Goal: Transaction & Acquisition: Register for event/course

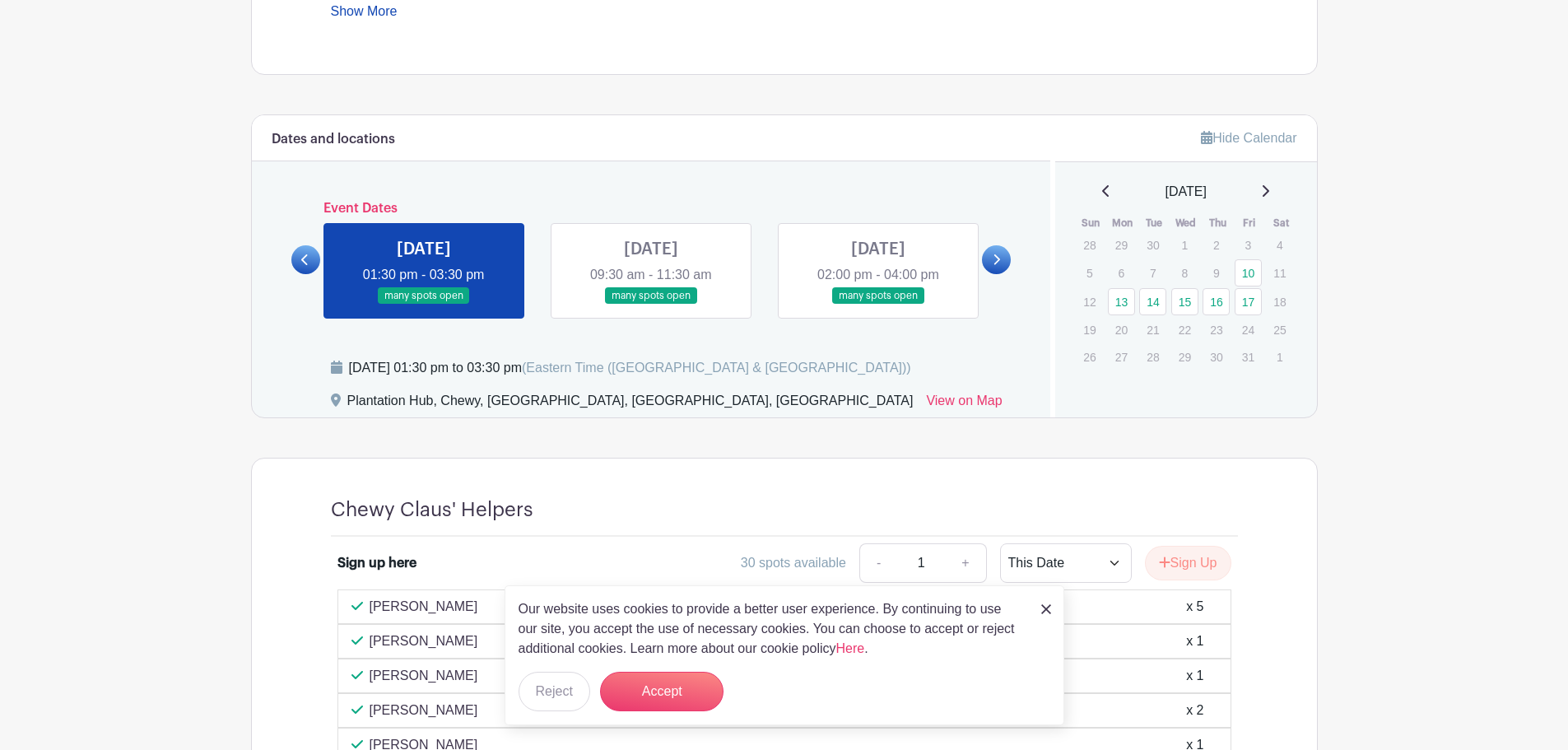
scroll to position [905, 0]
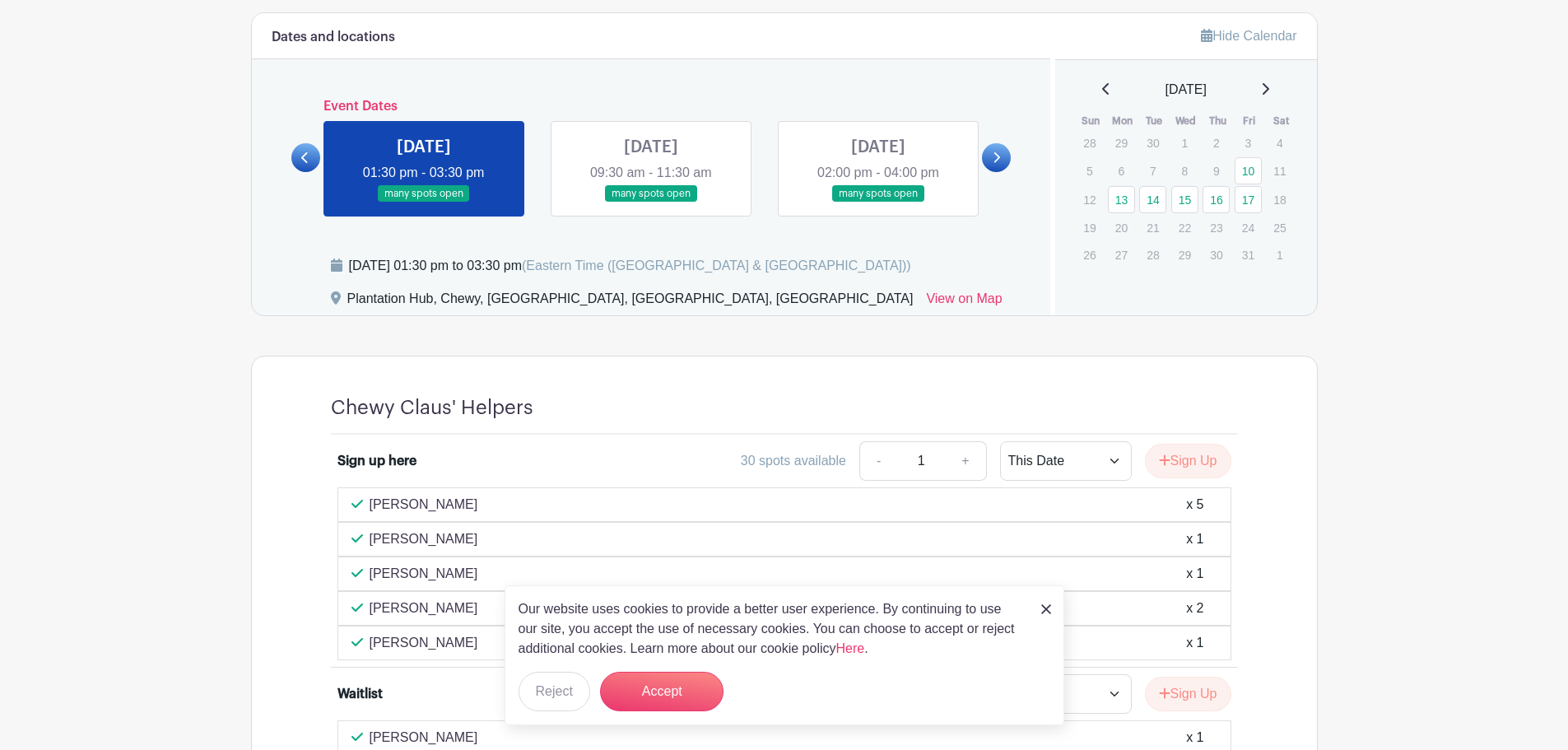
click at [424, 202] on link at bounding box center [424, 202] width 0 height 0
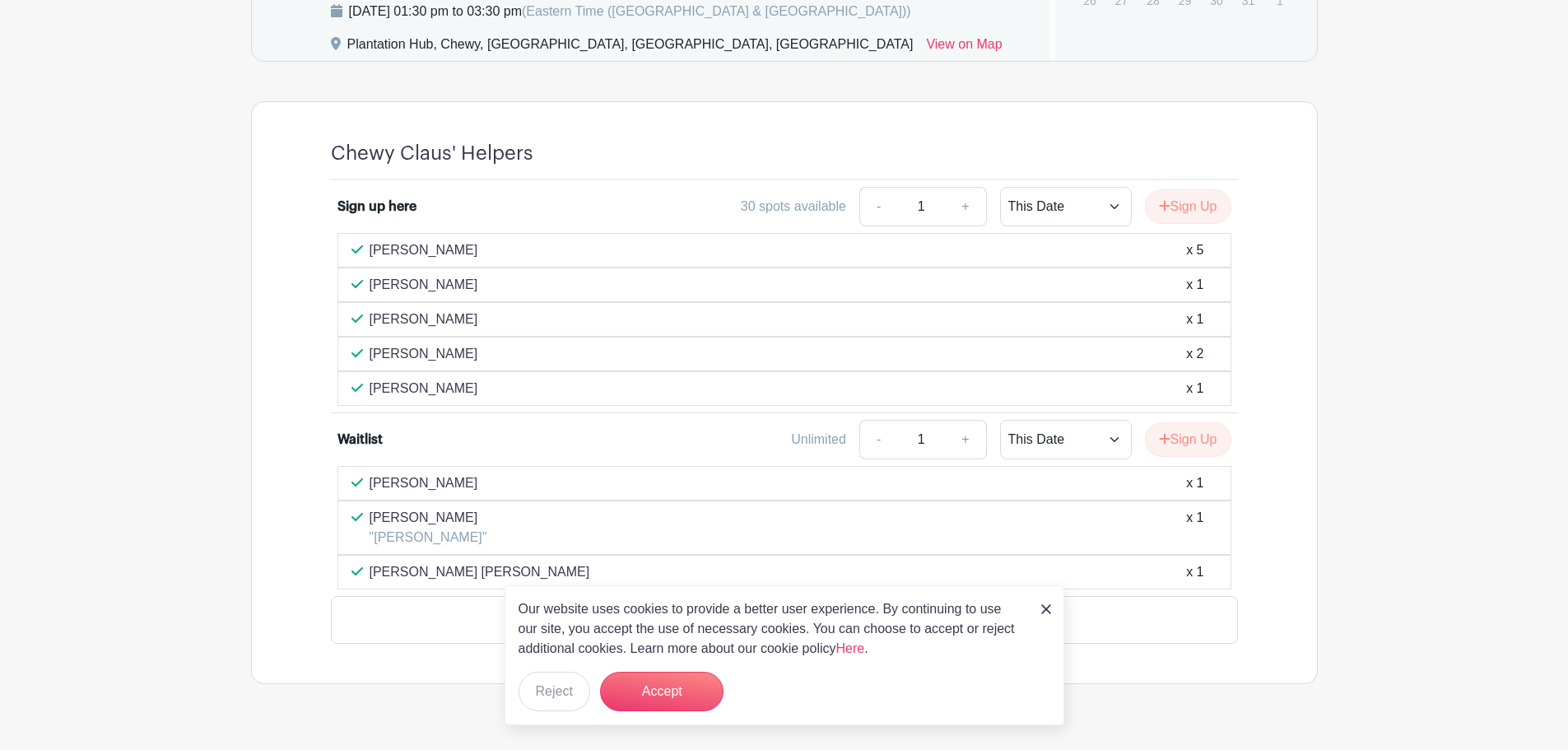
scroll to position [1150, 0]
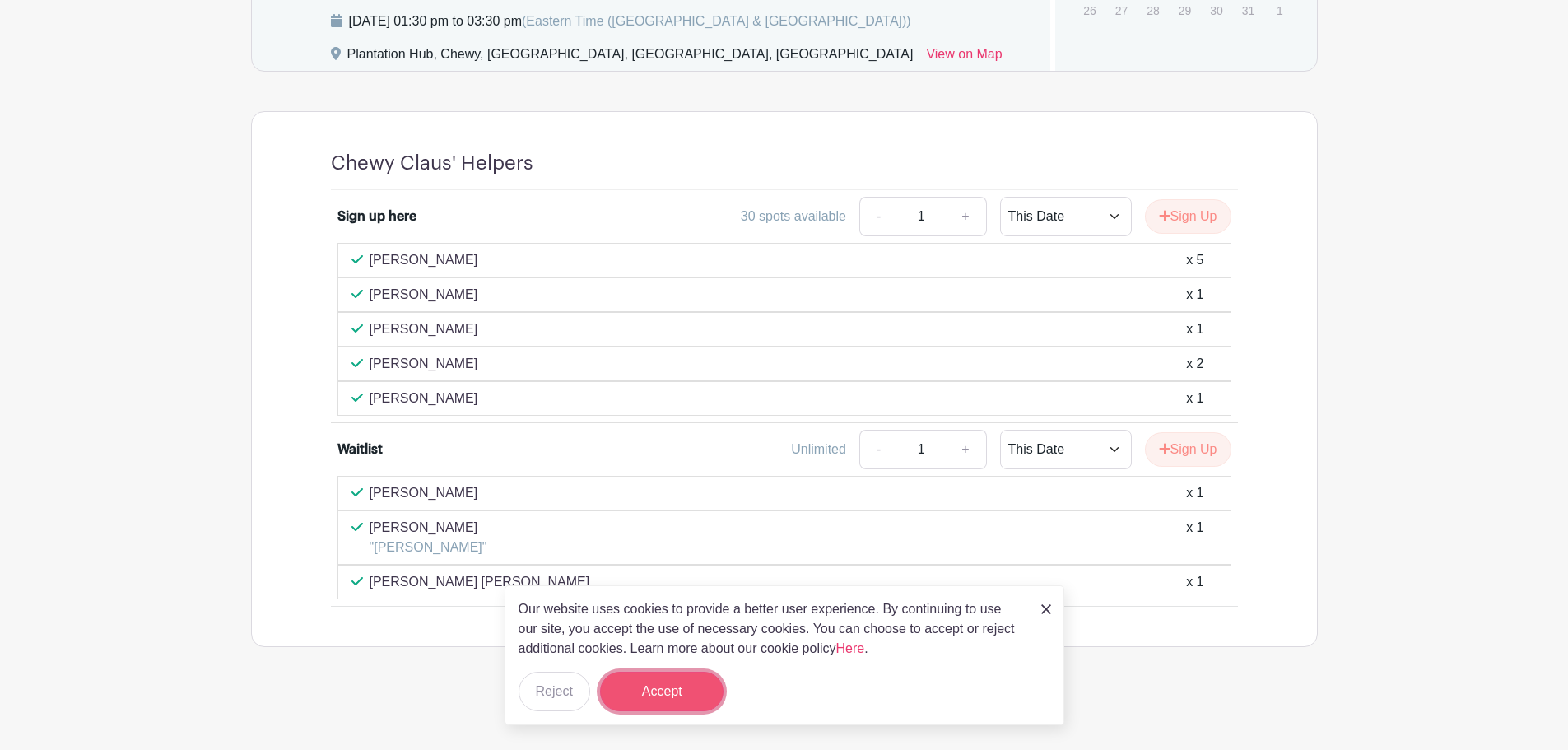
click at [639, 690] on button "Accept" at bounding box center [662, 691] width 123 height 40
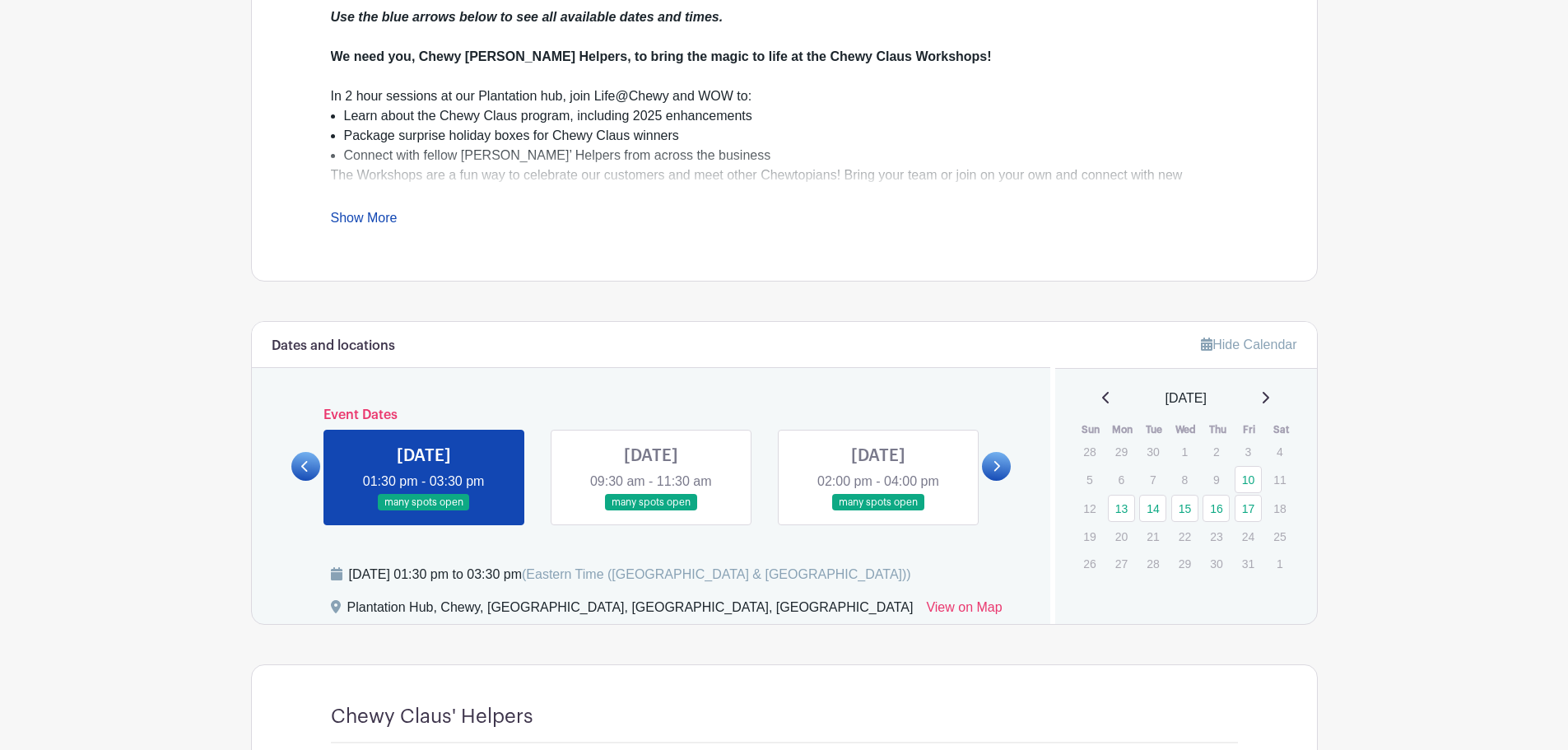
scroll to position [738, 0]
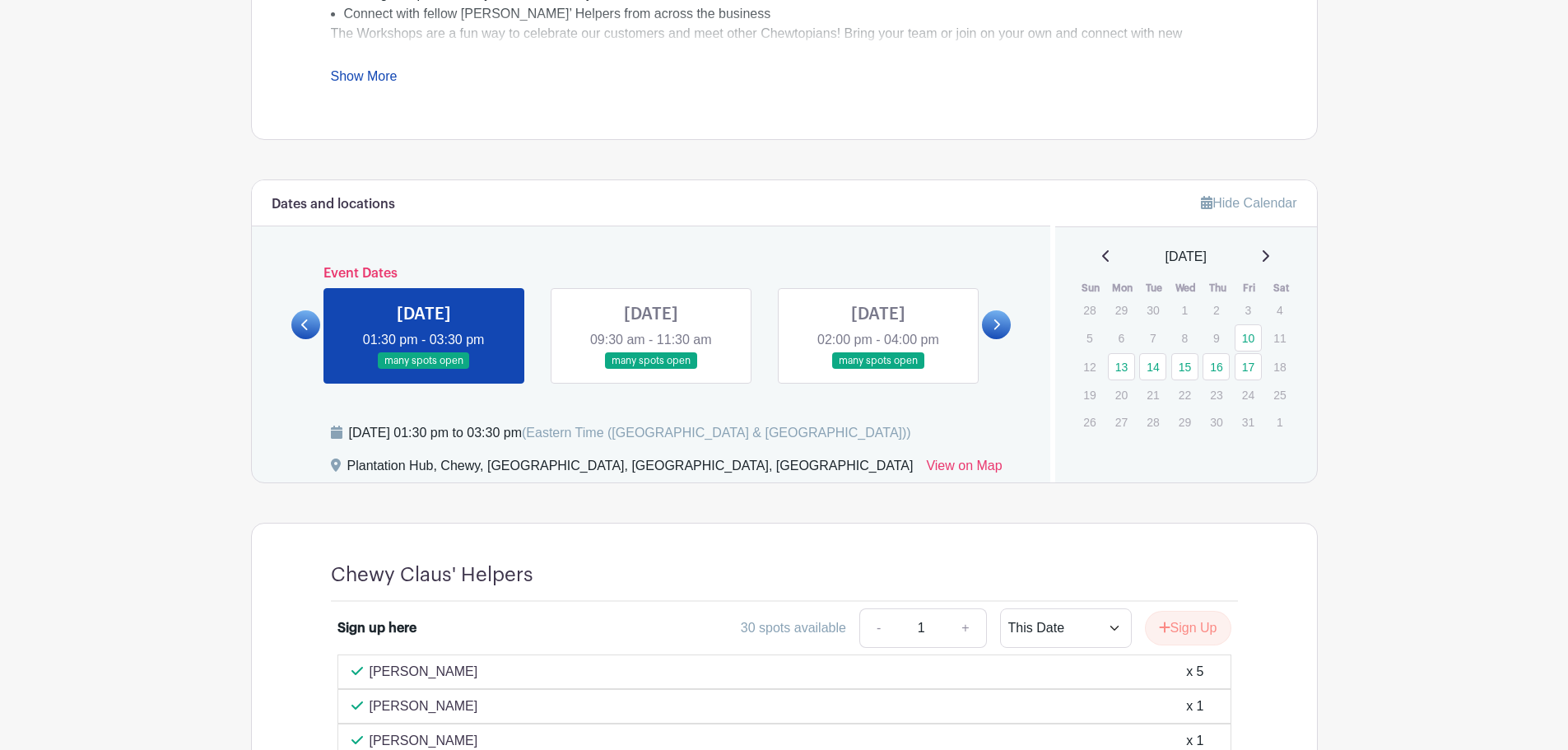
click at [1001, 331] on link at bounding box center [997, 324] width 29 height 29
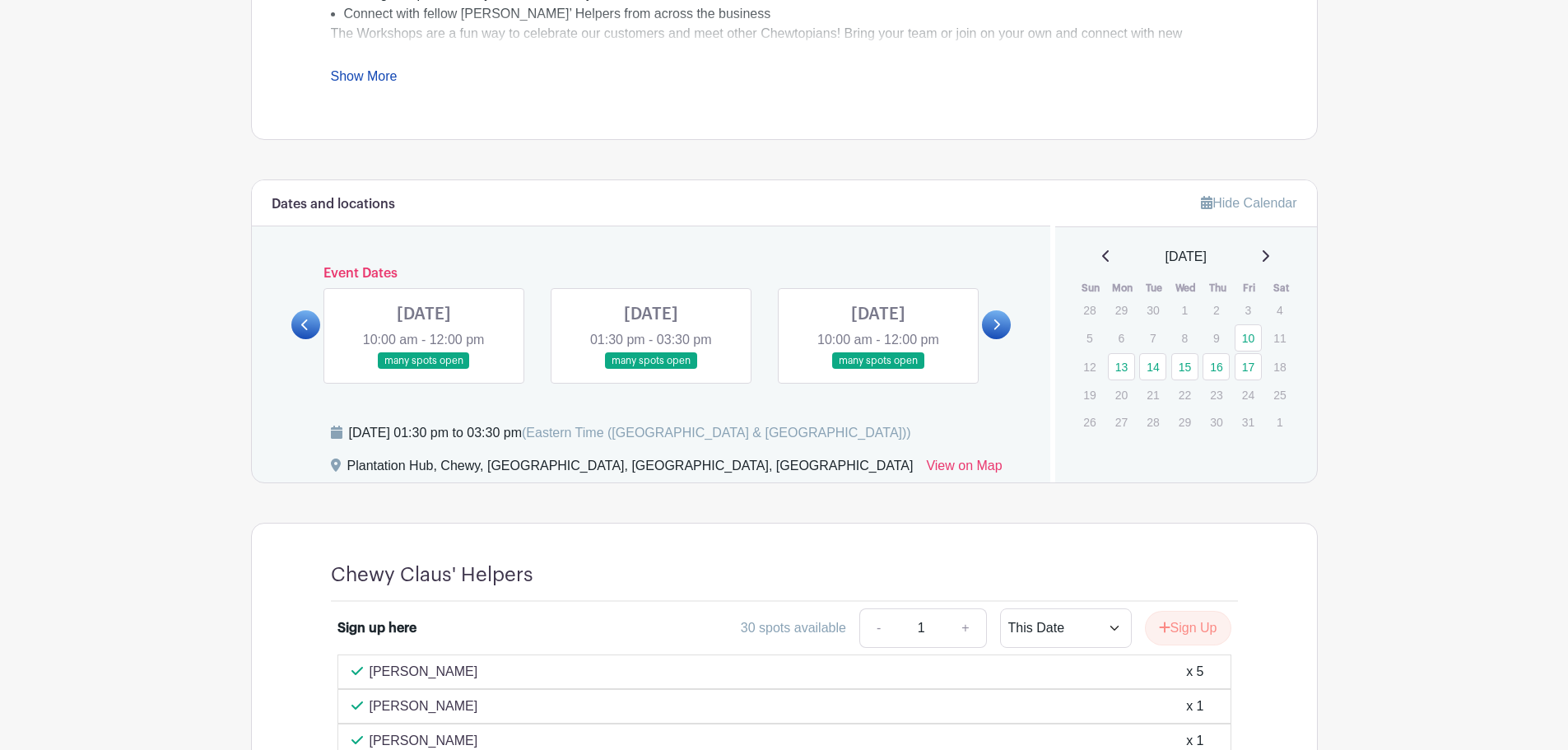
click at [651, 369] on link at bounding box center [651, 369] width 0 height 0
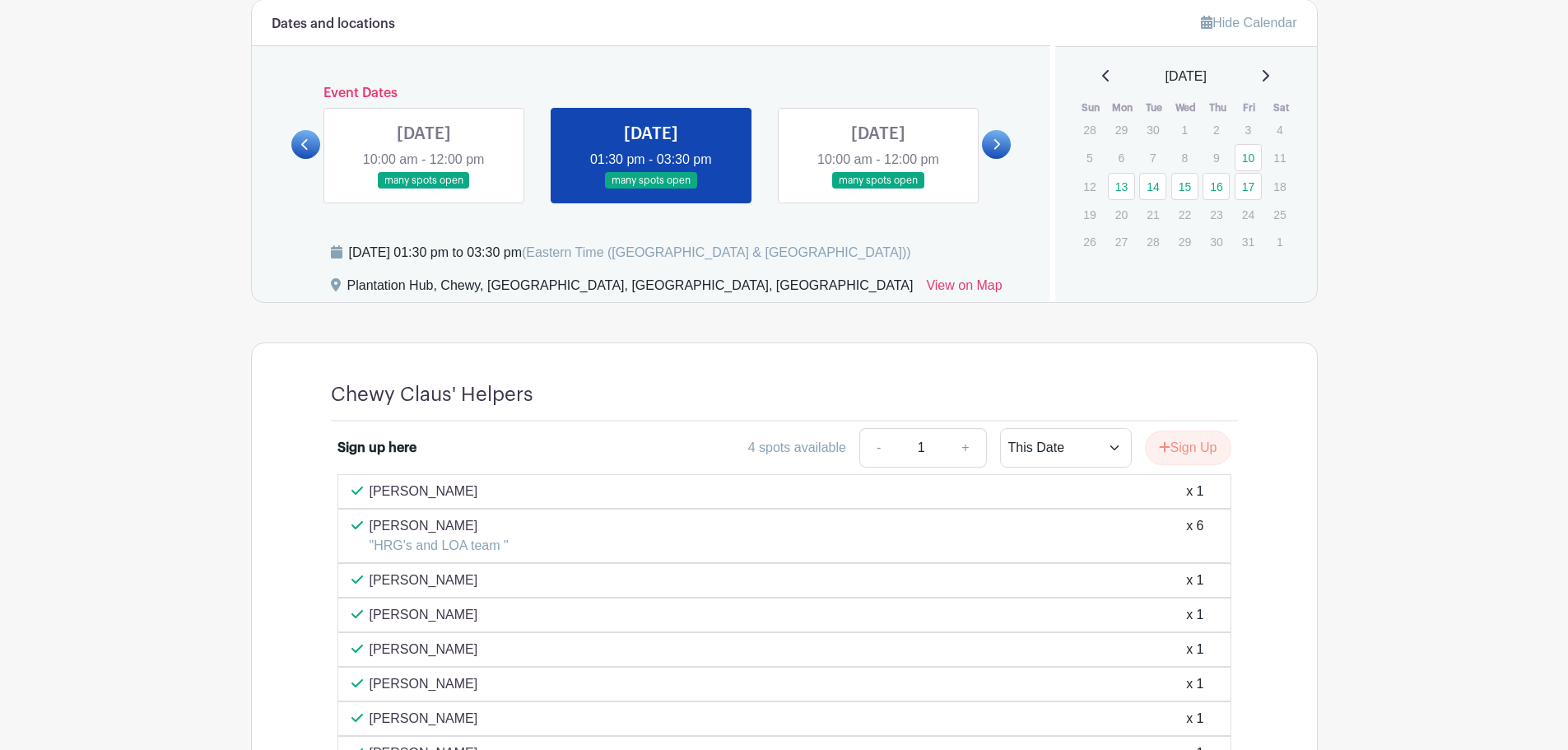
scroll to position [903, 0]
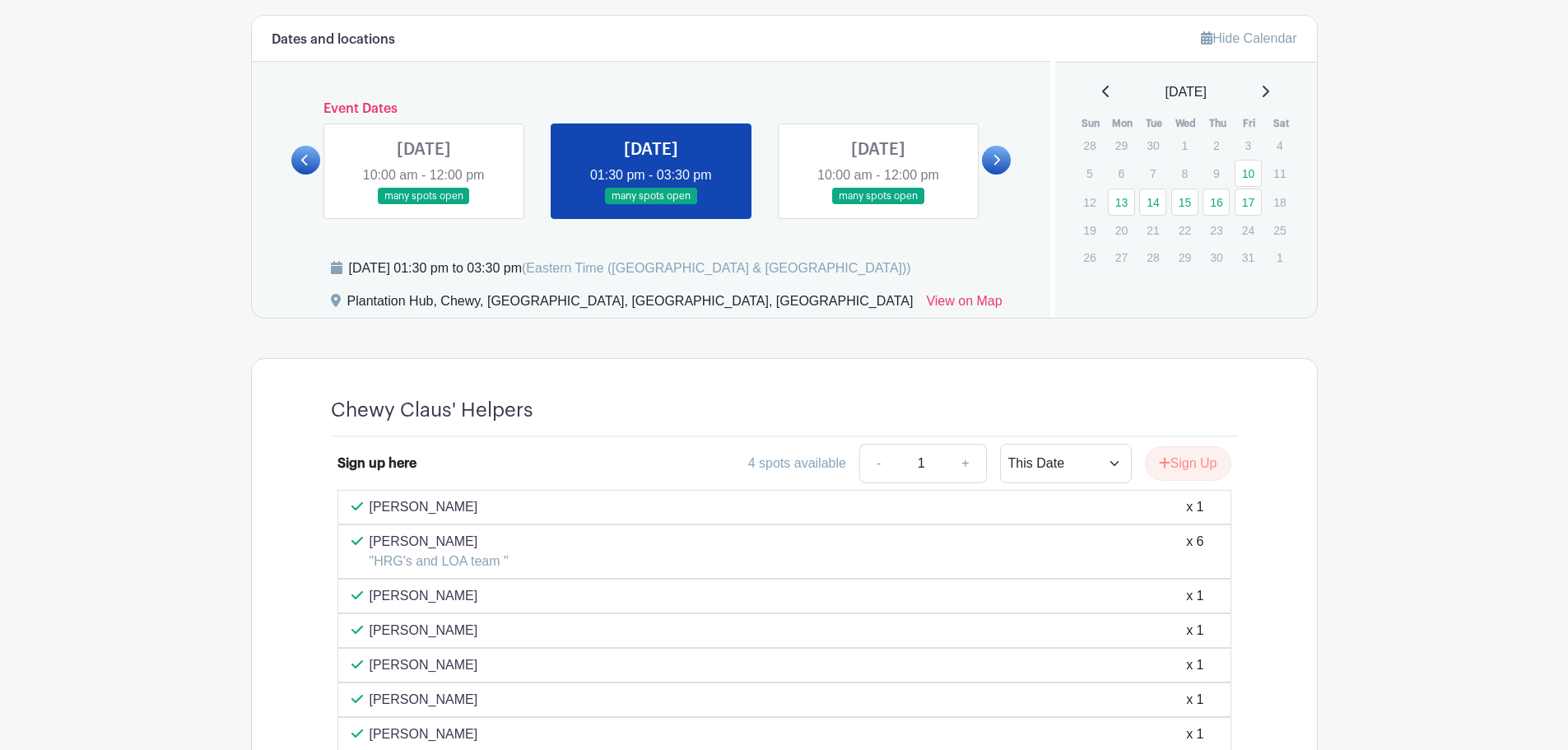
click at [305, 172] on link at bounding box center [306, 160] width 29 height 29
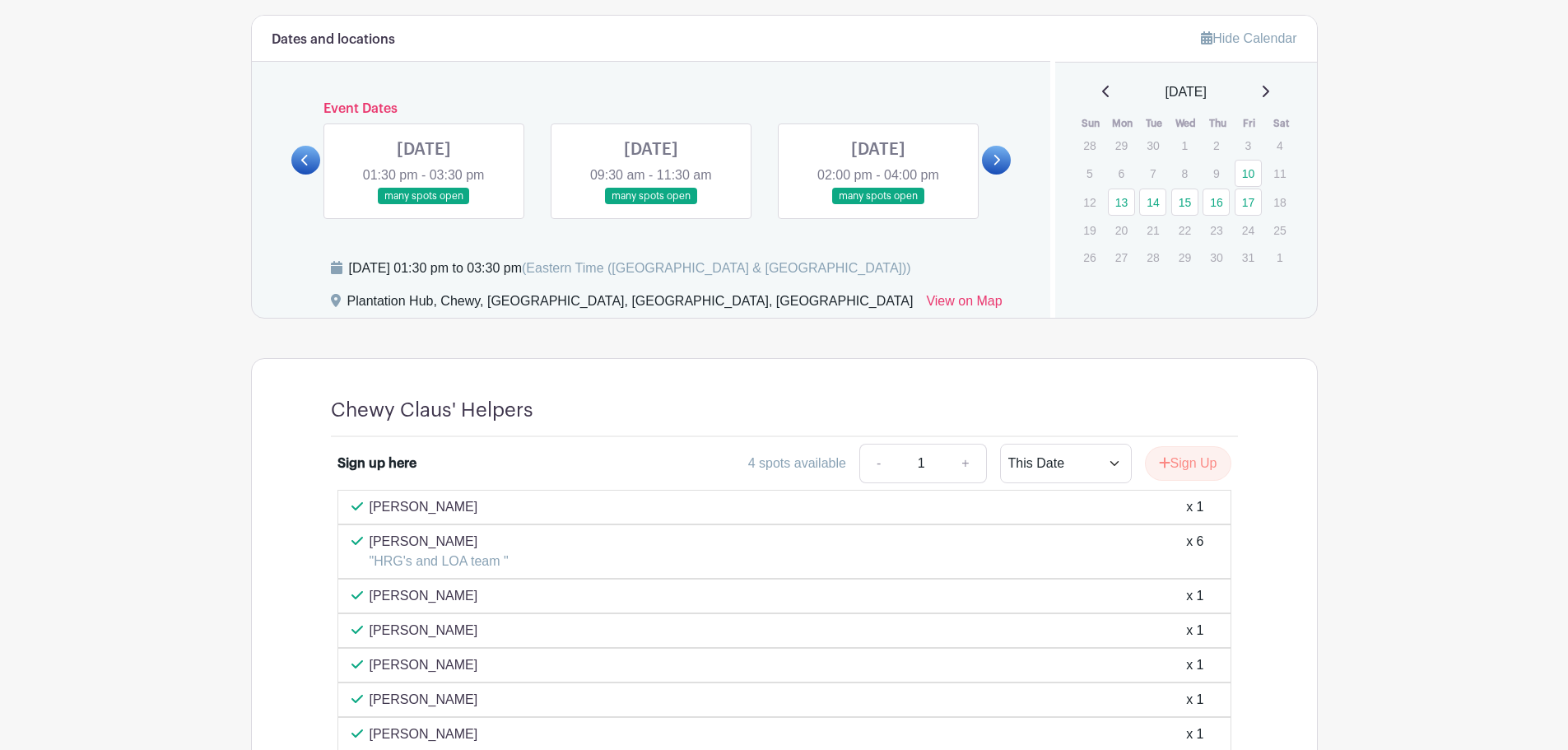
click at [424, 205] on link at bounding box center [424, 205] width 0 height 0
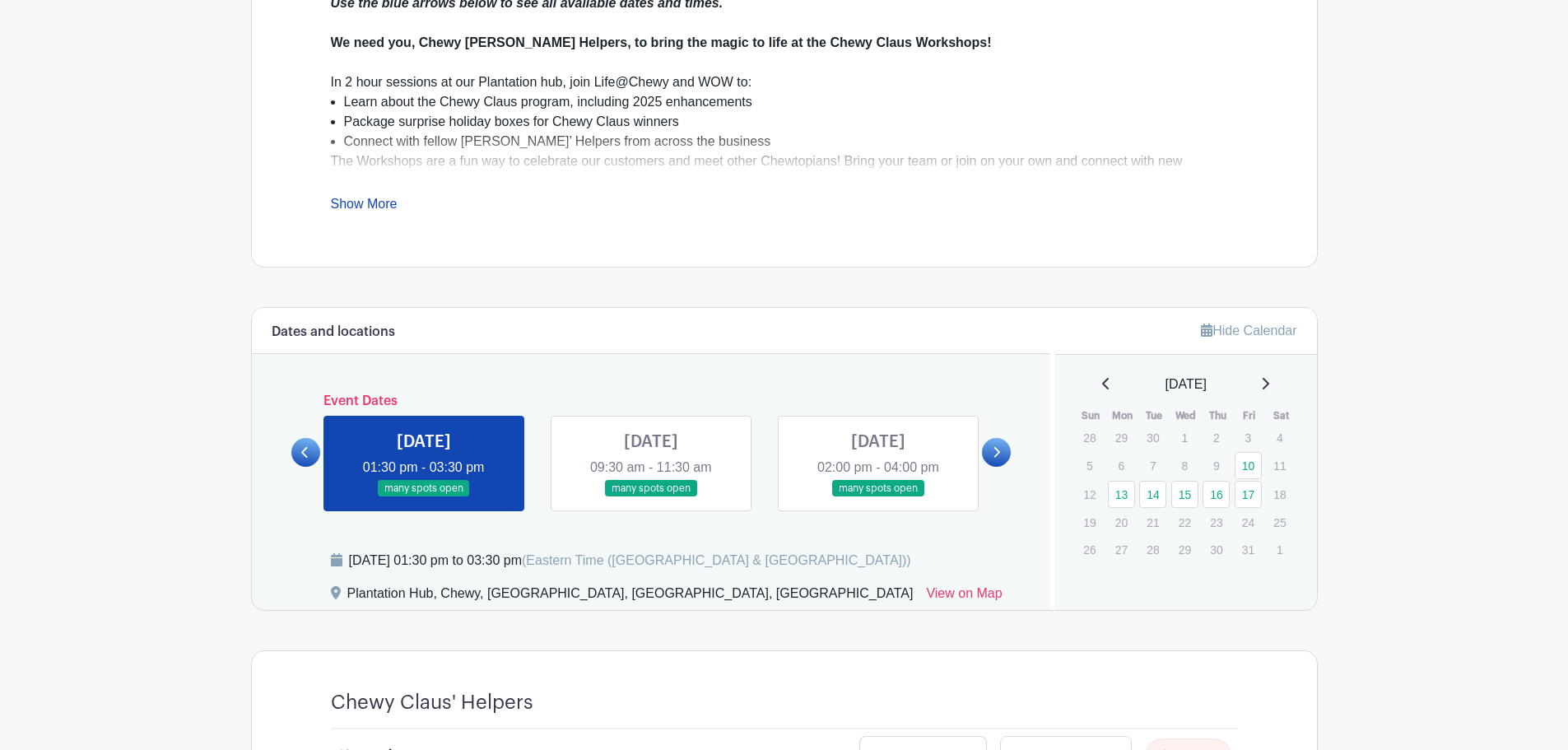
scroll to position [574, 0]
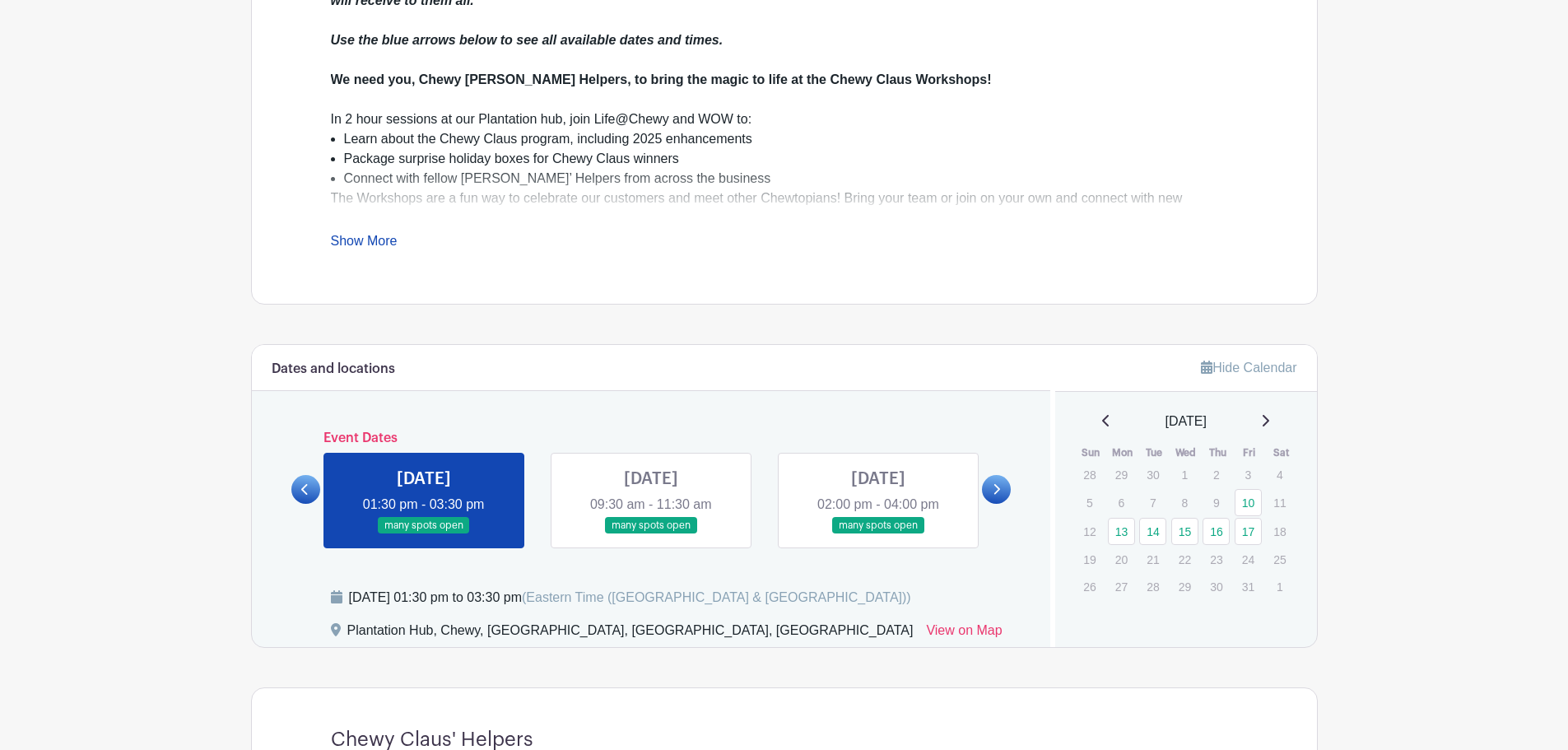
click at [1009, 490] on link at bounding box center [997, 490] width 29 height 29
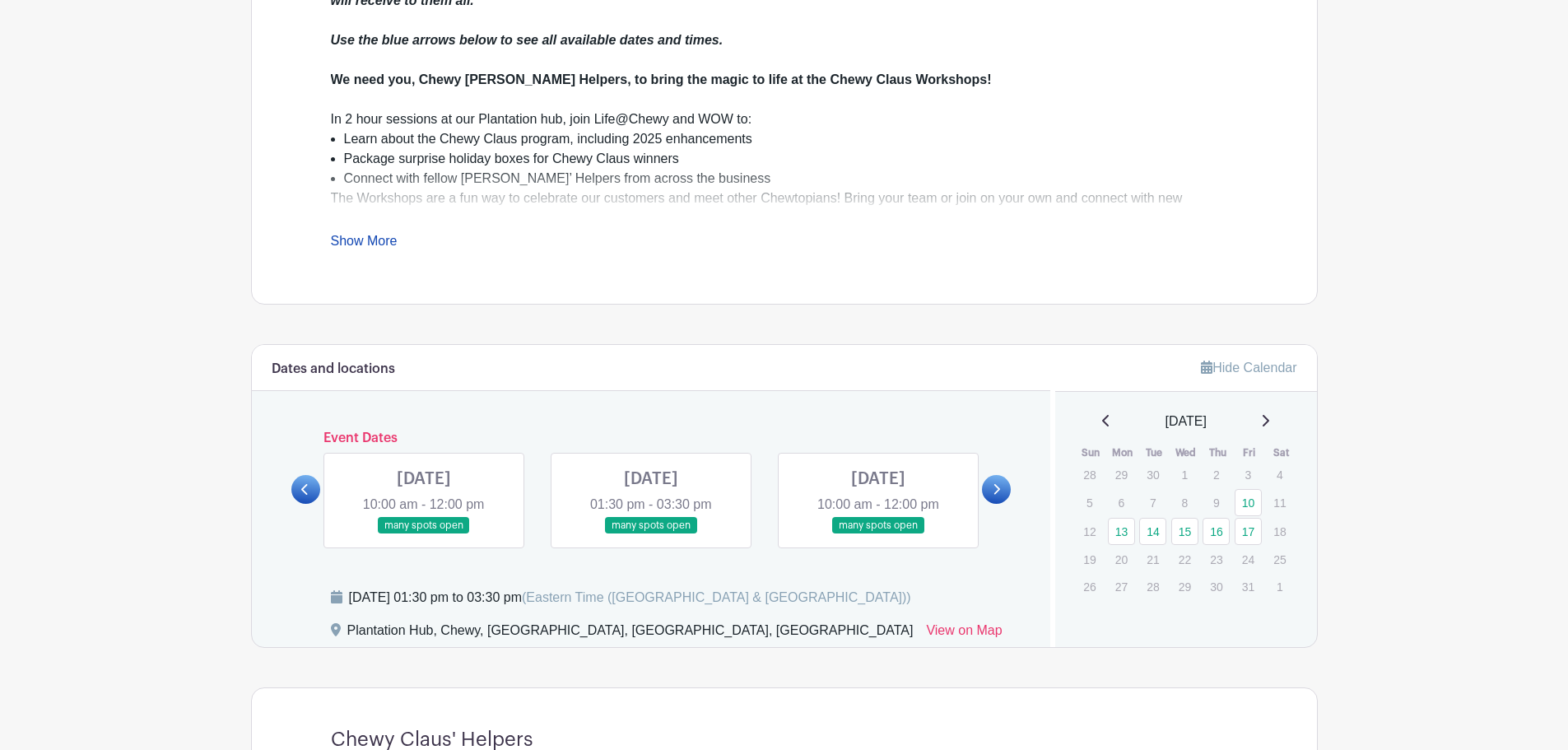
click at [424, 534] on link at bounding box center [424, 534] width 0 height 0
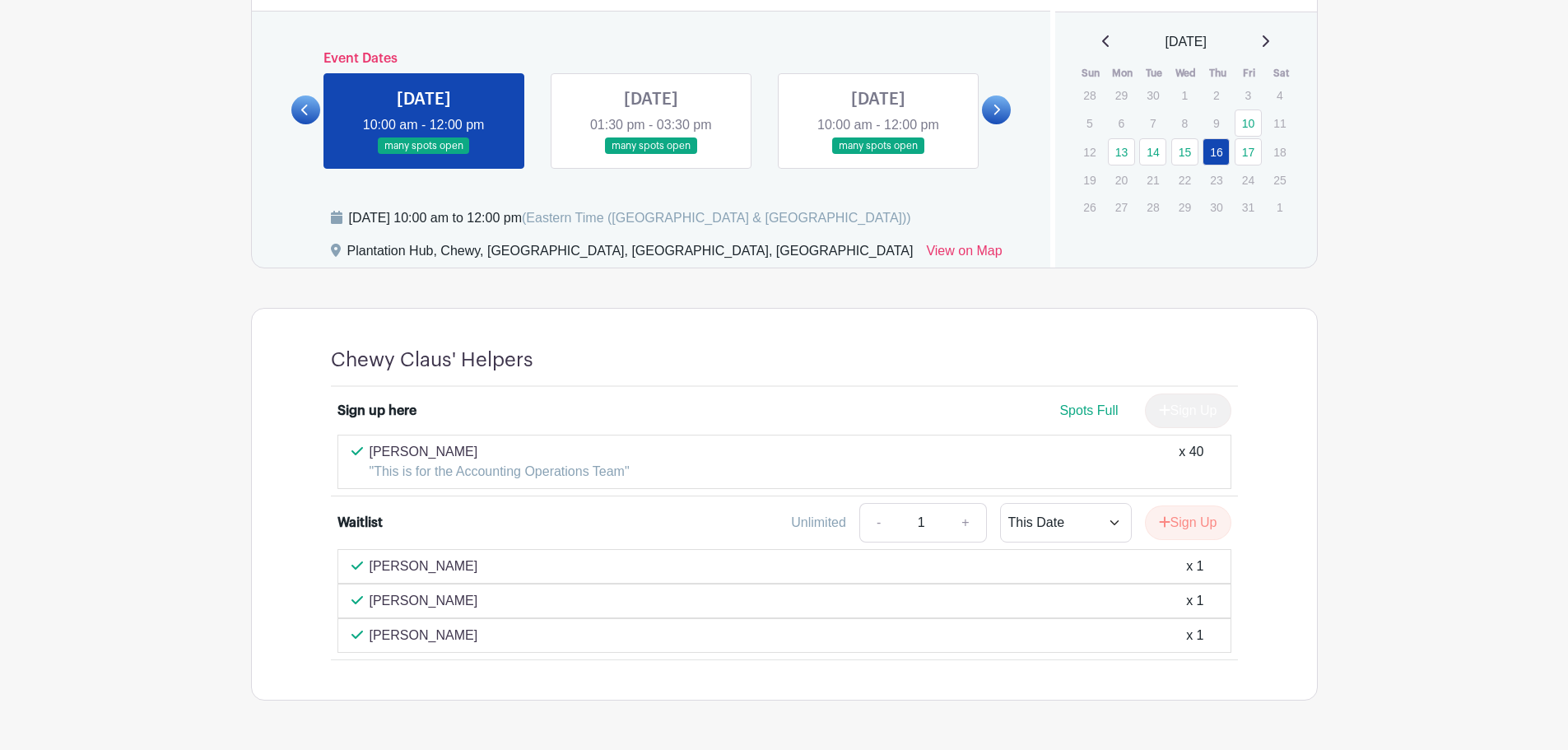
scroll to position [925, 0]
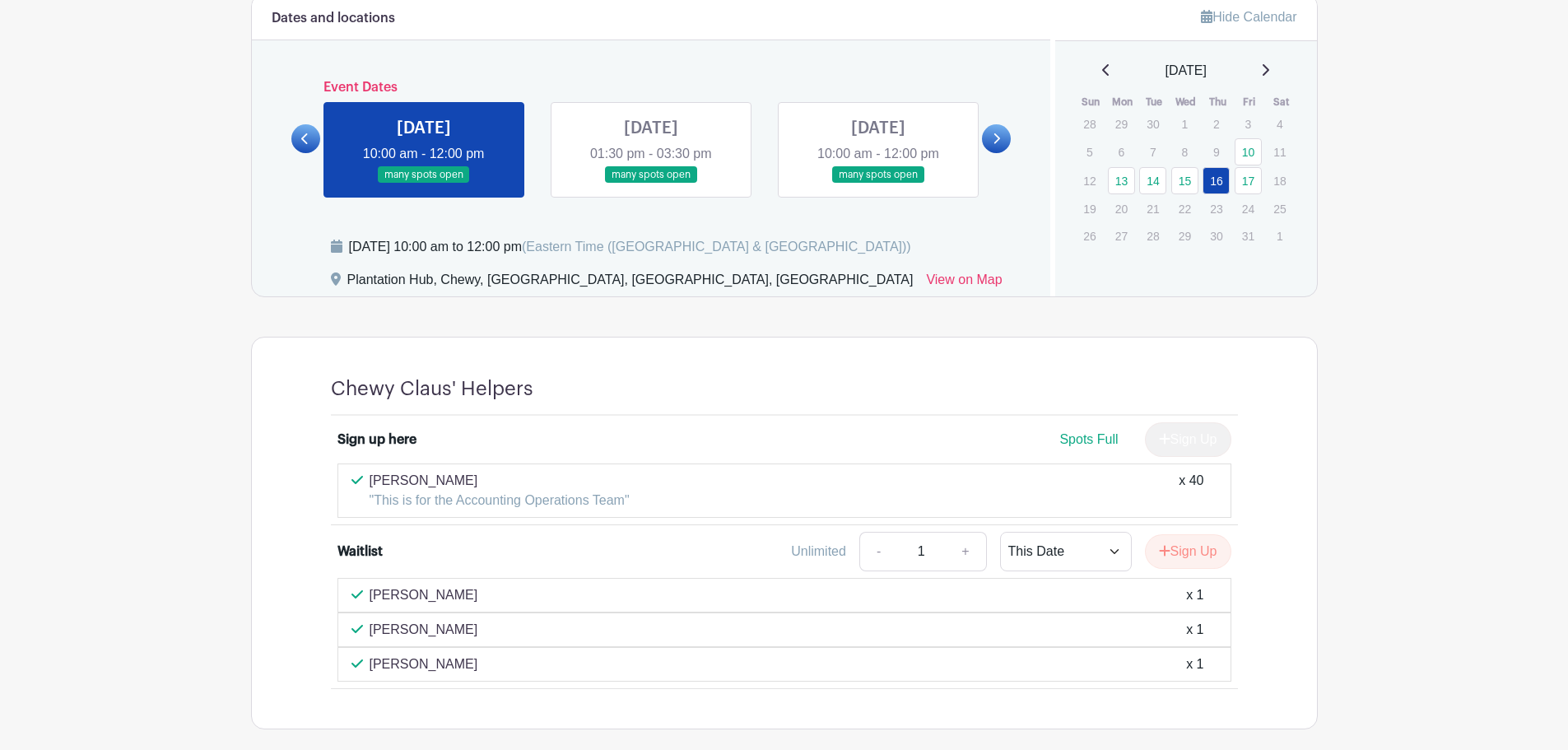
click at [651, 184] on link at bounding box center [651, 184] width 0 height 0
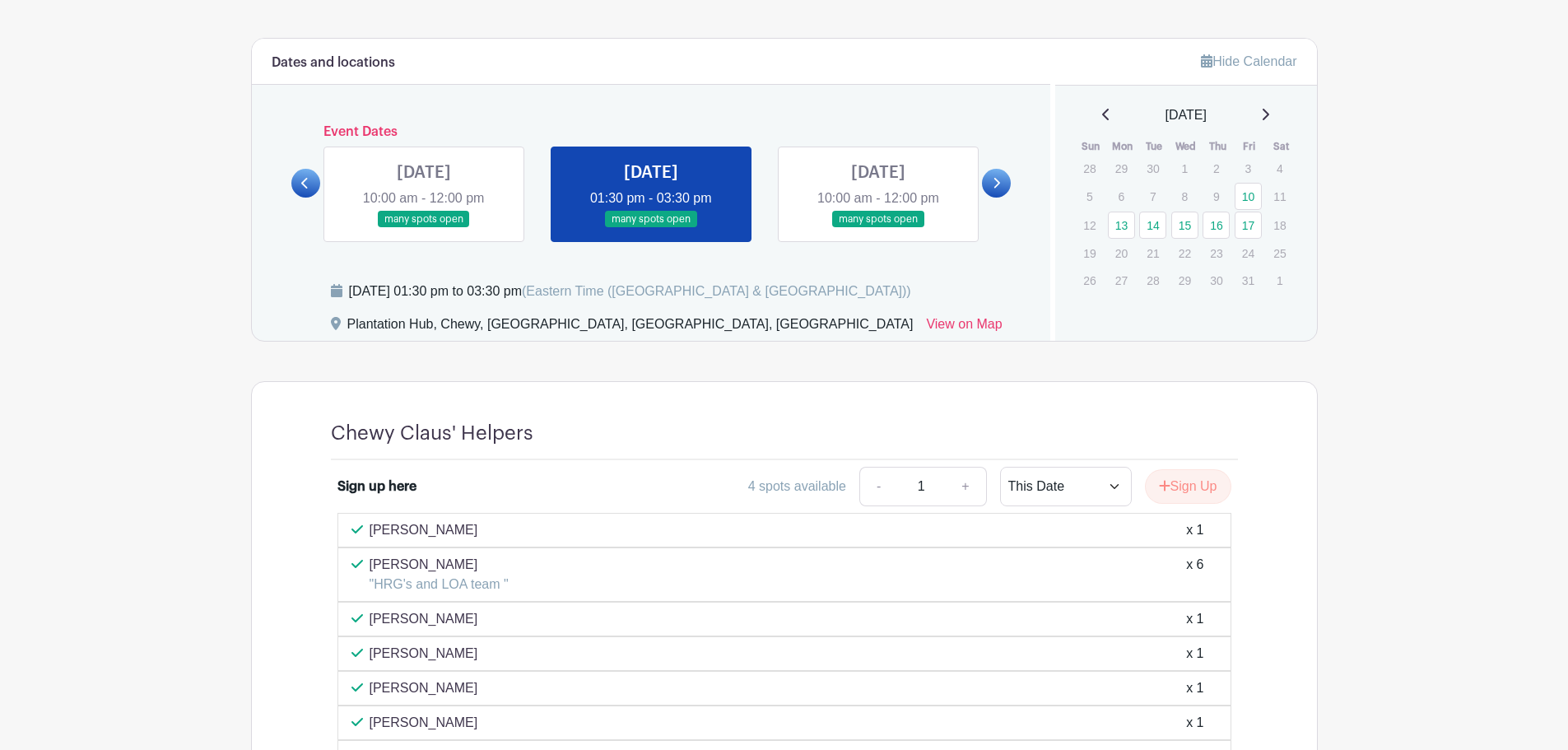
scroll to position [842, 0]
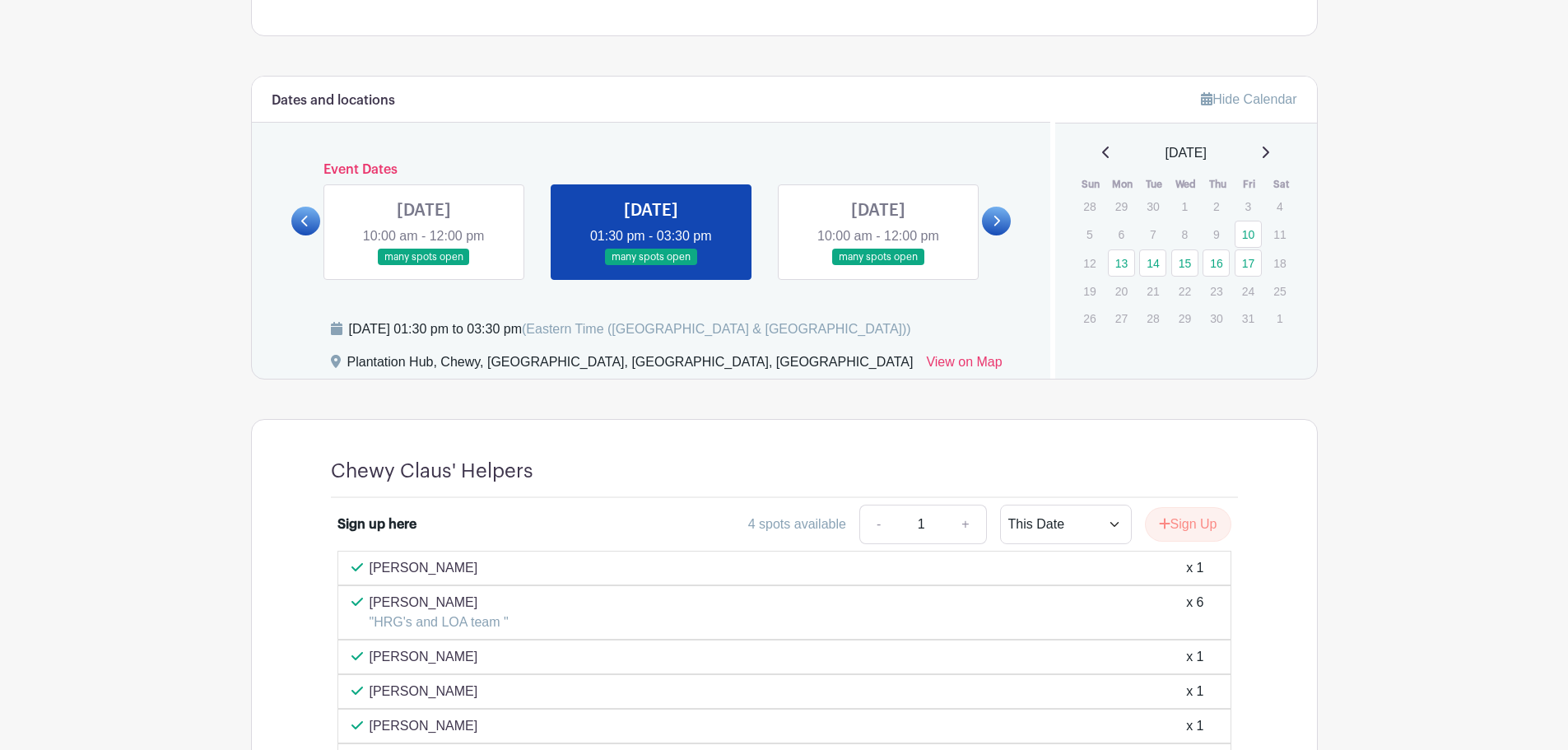
click at [424, 266] on link at bounding box center [424, 266] width 0 height 0
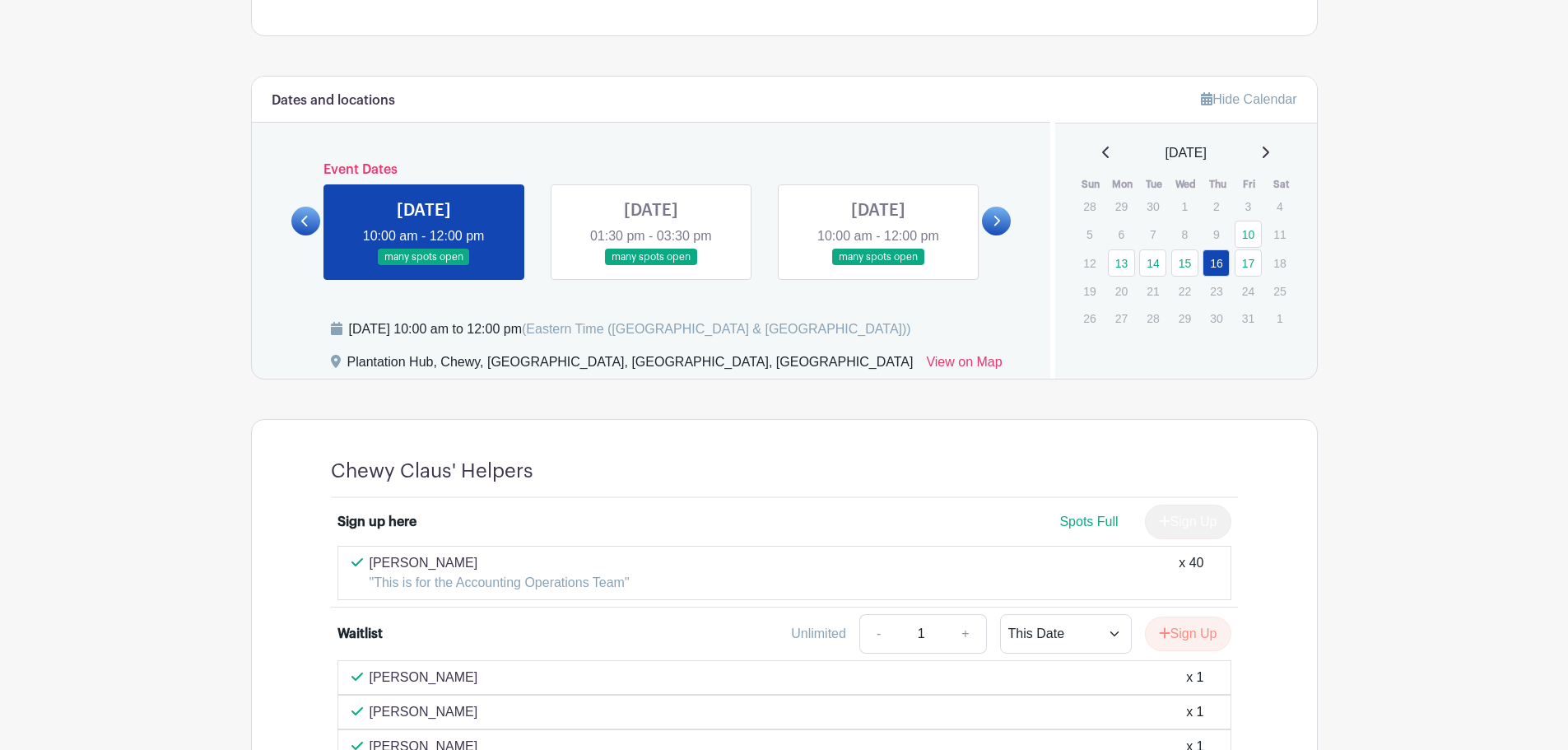
scroll to position [1006, 0]
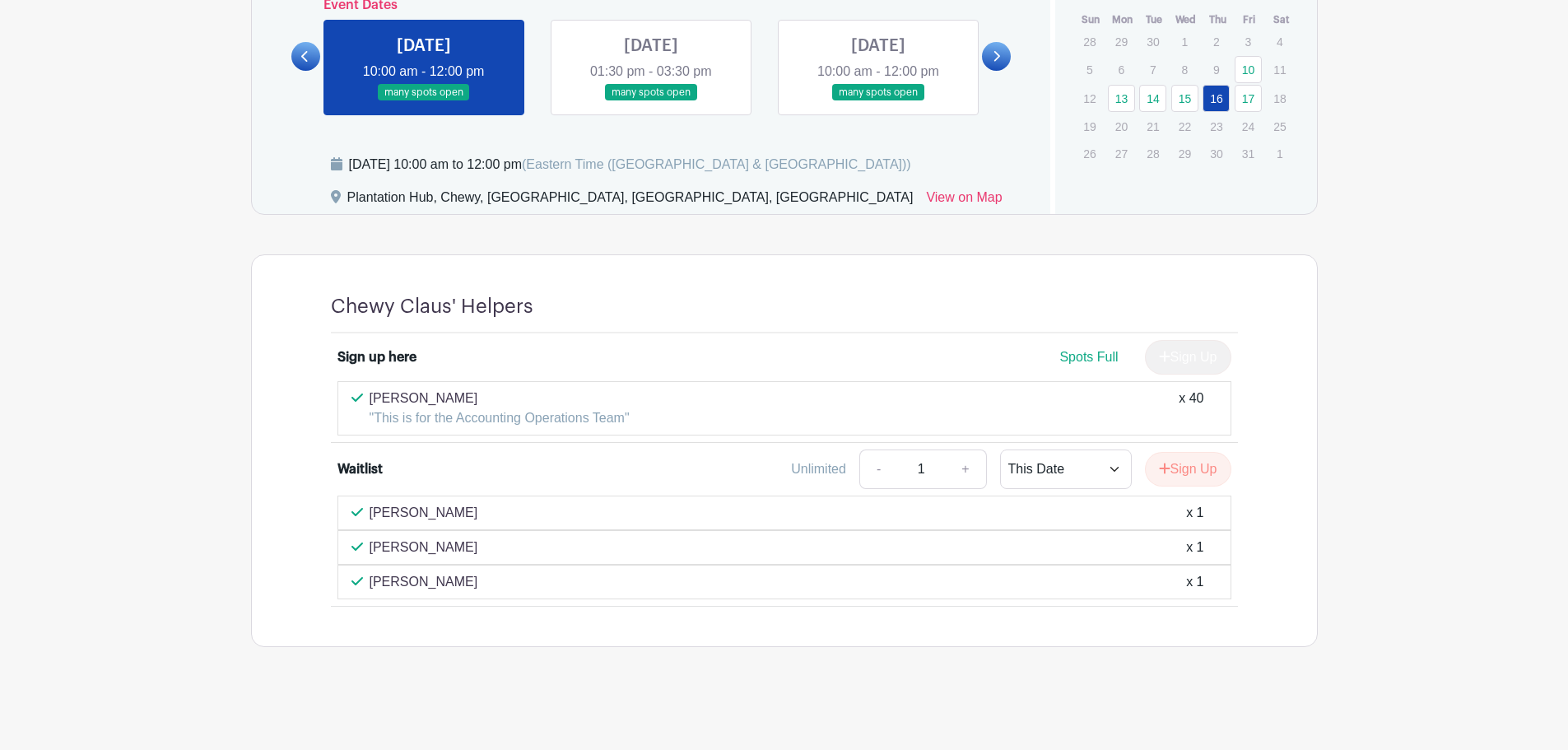
drag, startPoint x: 285, startPoint y: 59, endPoint x: 292, endPoint y: 54, distance: 8.6
click at [289, 56] on div "Dates and locations Event Dates [DATE] 10:00 am - 12:00 pm many spots open [DAT…" at bounding box center [651, 62] width 800 height 302
click at [299, 54] on link at bounding box center [306, 56] width 29 height 29
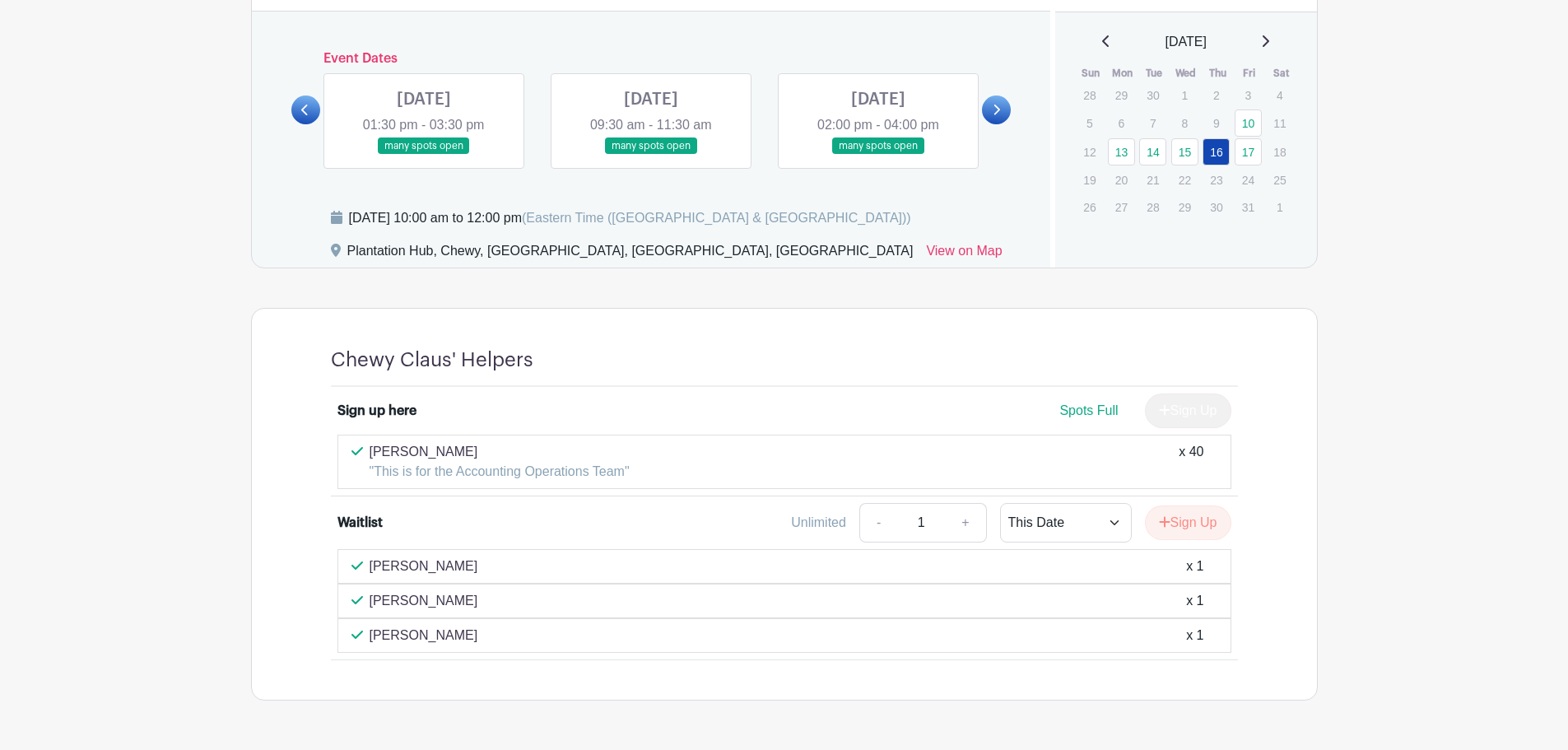
scroll to position [925, 0]
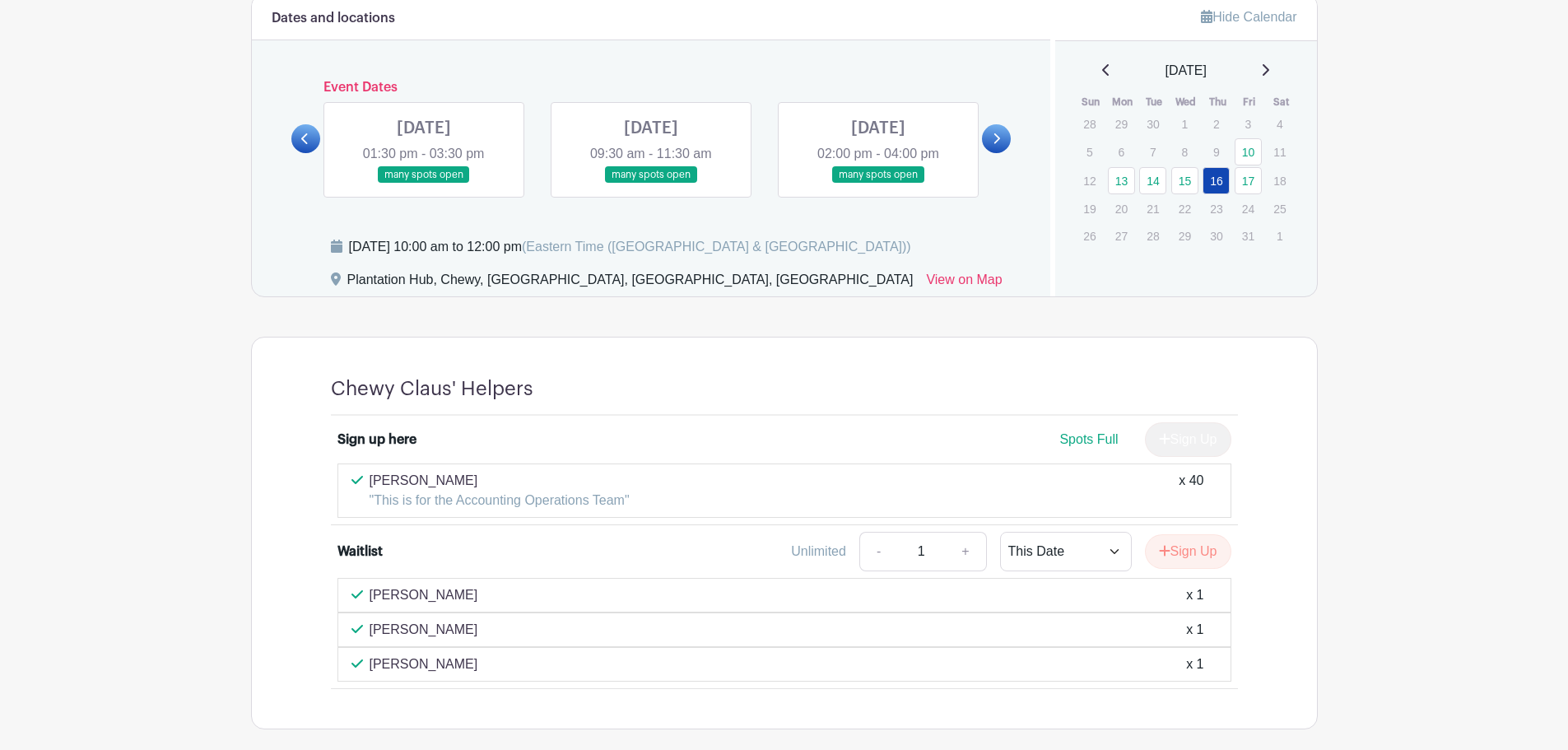
click at [1008, 138] on link at bounding box center [997, 139] width 29 height 29
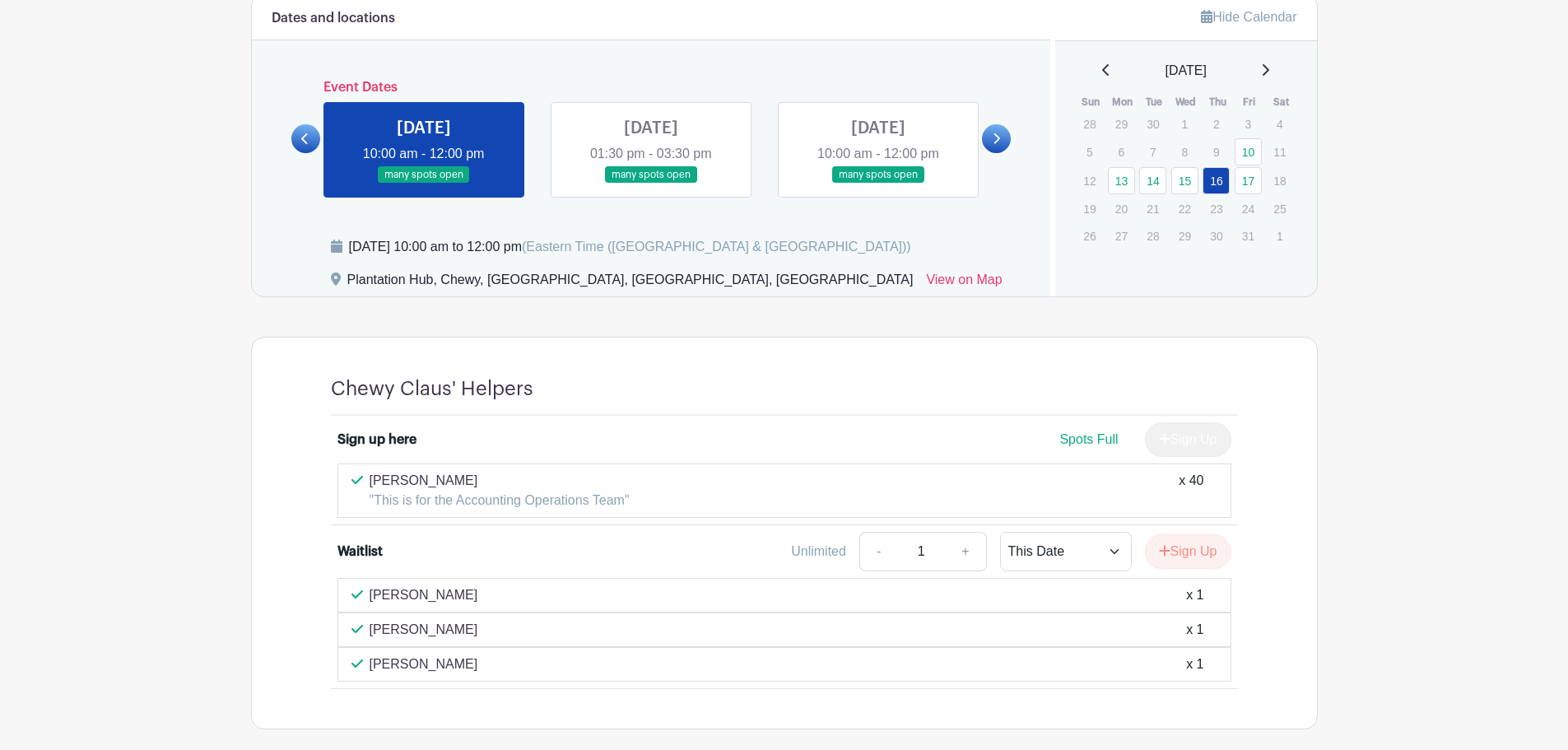
click at [424, 184] on link at bounding box center [424, 184] width 0 height 0
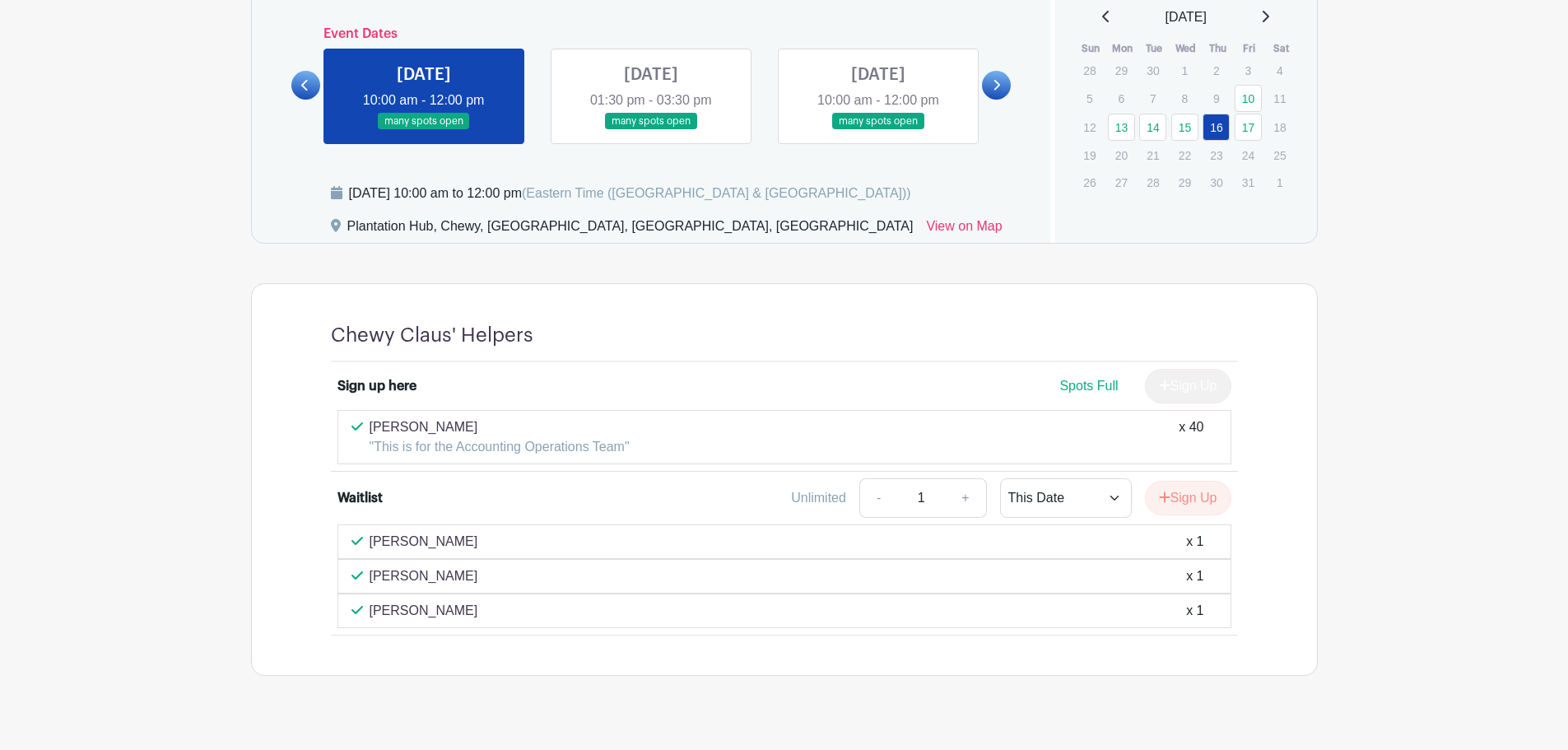
scroll to position [1006, 0]
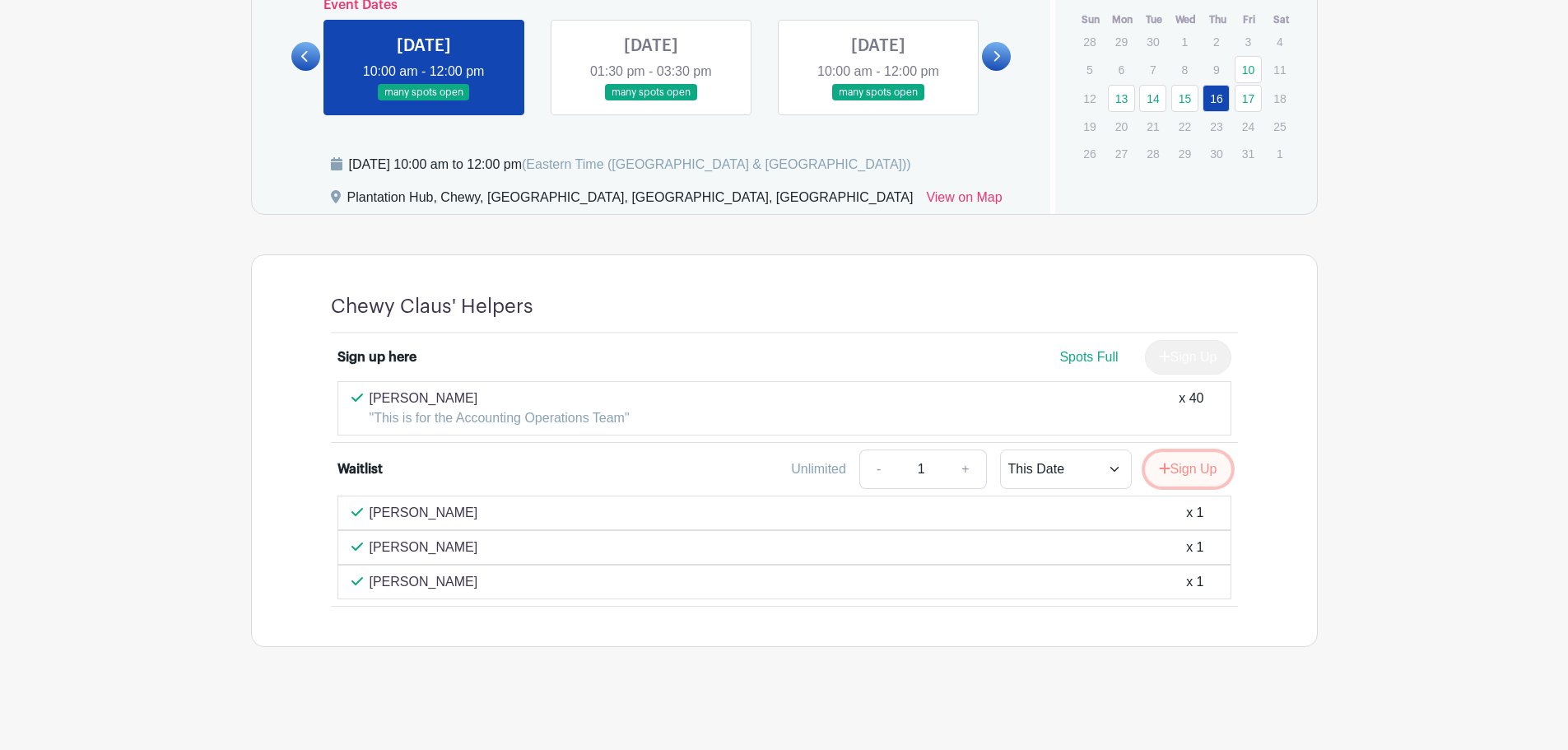
click at [1176, 472] on button "Sign Up" at bounding box center [1188, 469] width 86 height 35
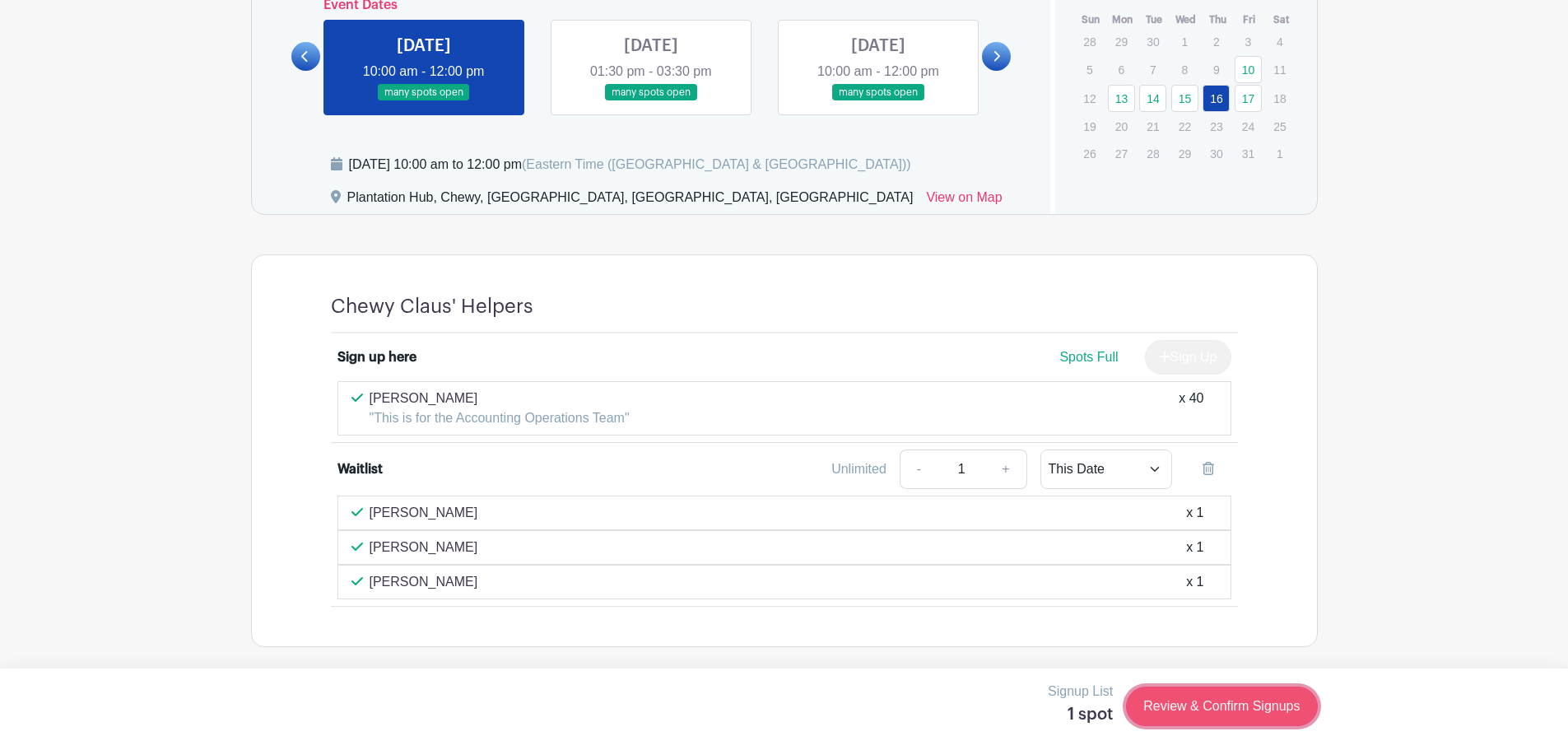
click at [1220, 696] on link "Review & Confirm Signups" at bounding box center [1221, 706] width 191 height 40
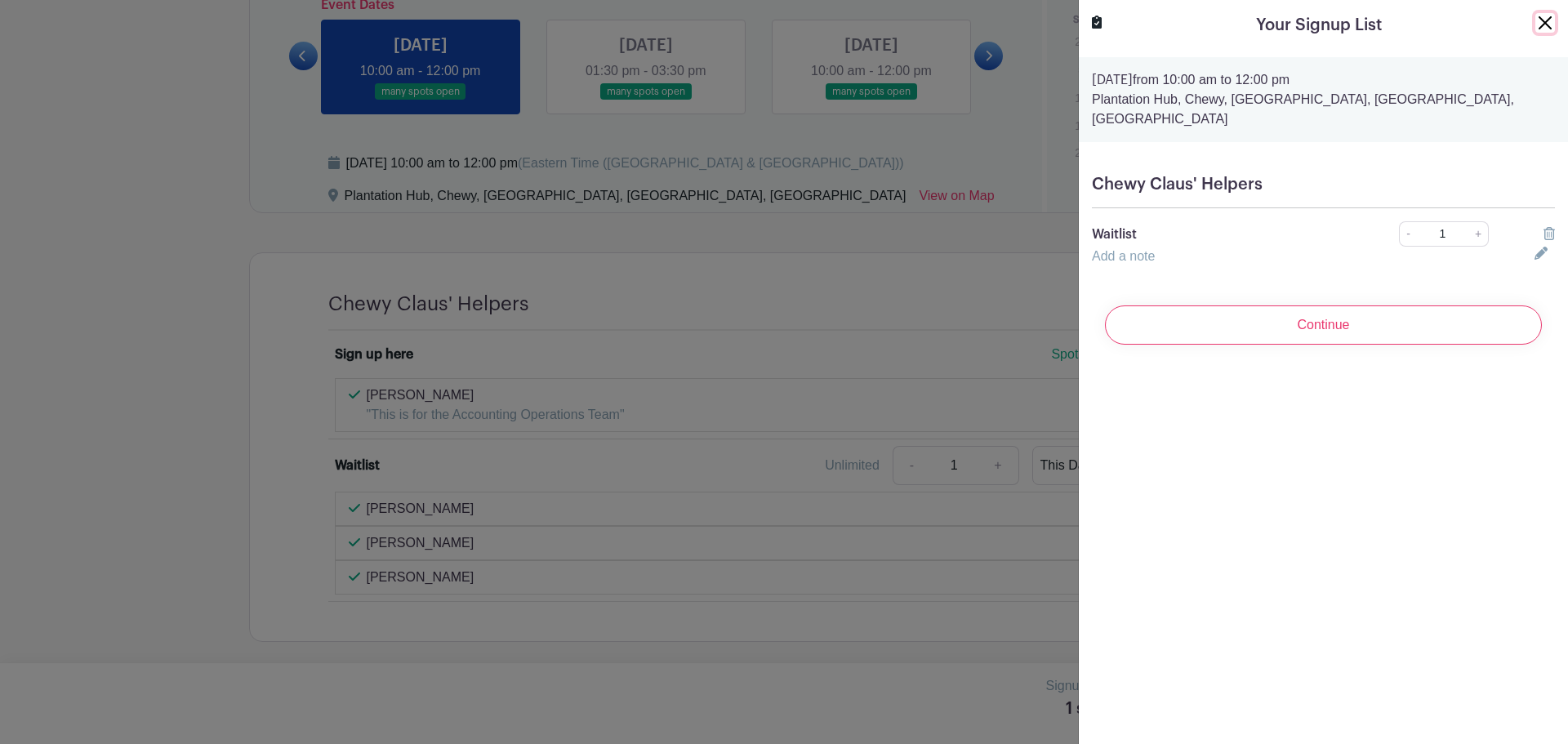
click at [1535, 23] on button "Close" at bounding box center [1545, 23] width 19 height 19
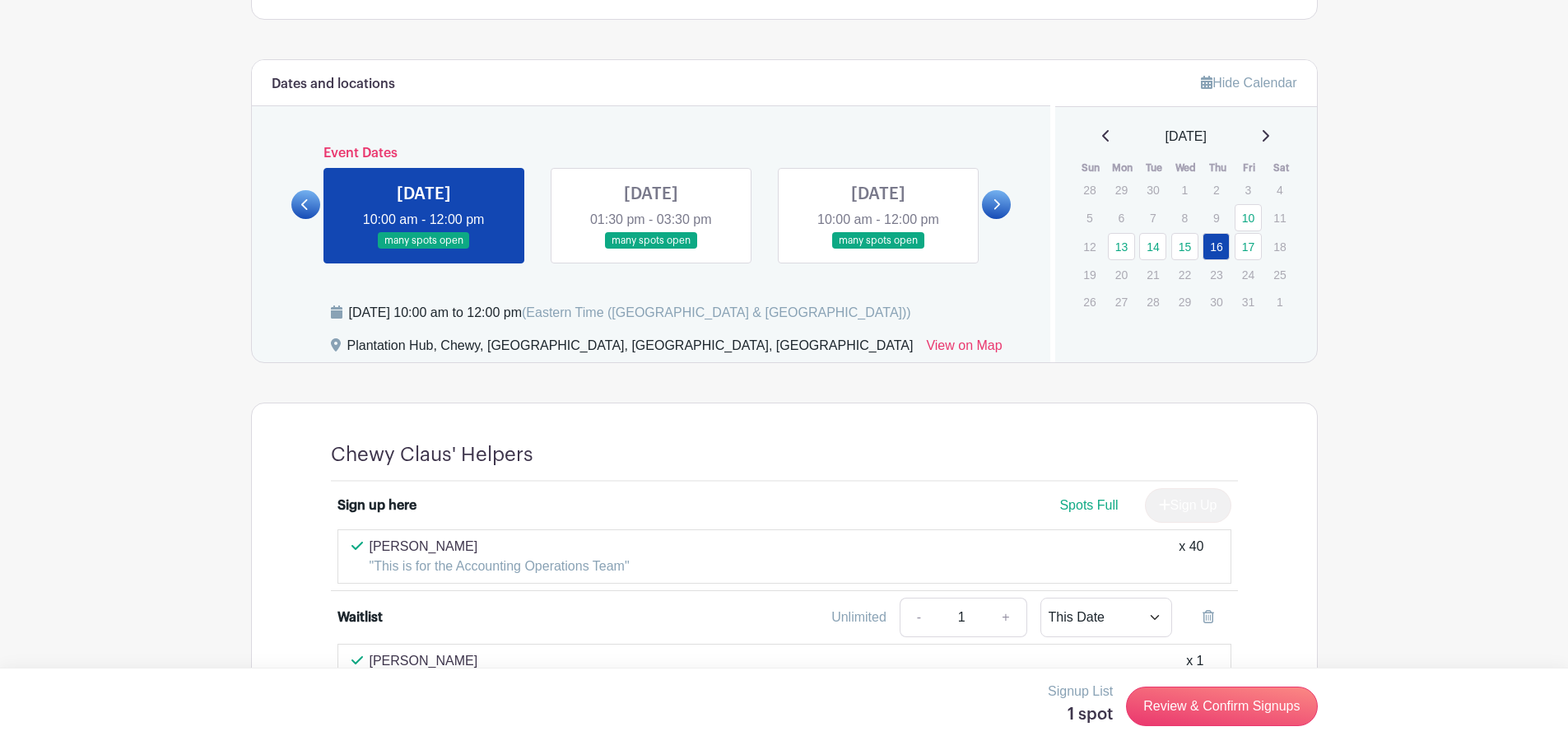
scroll to position [760, 0]
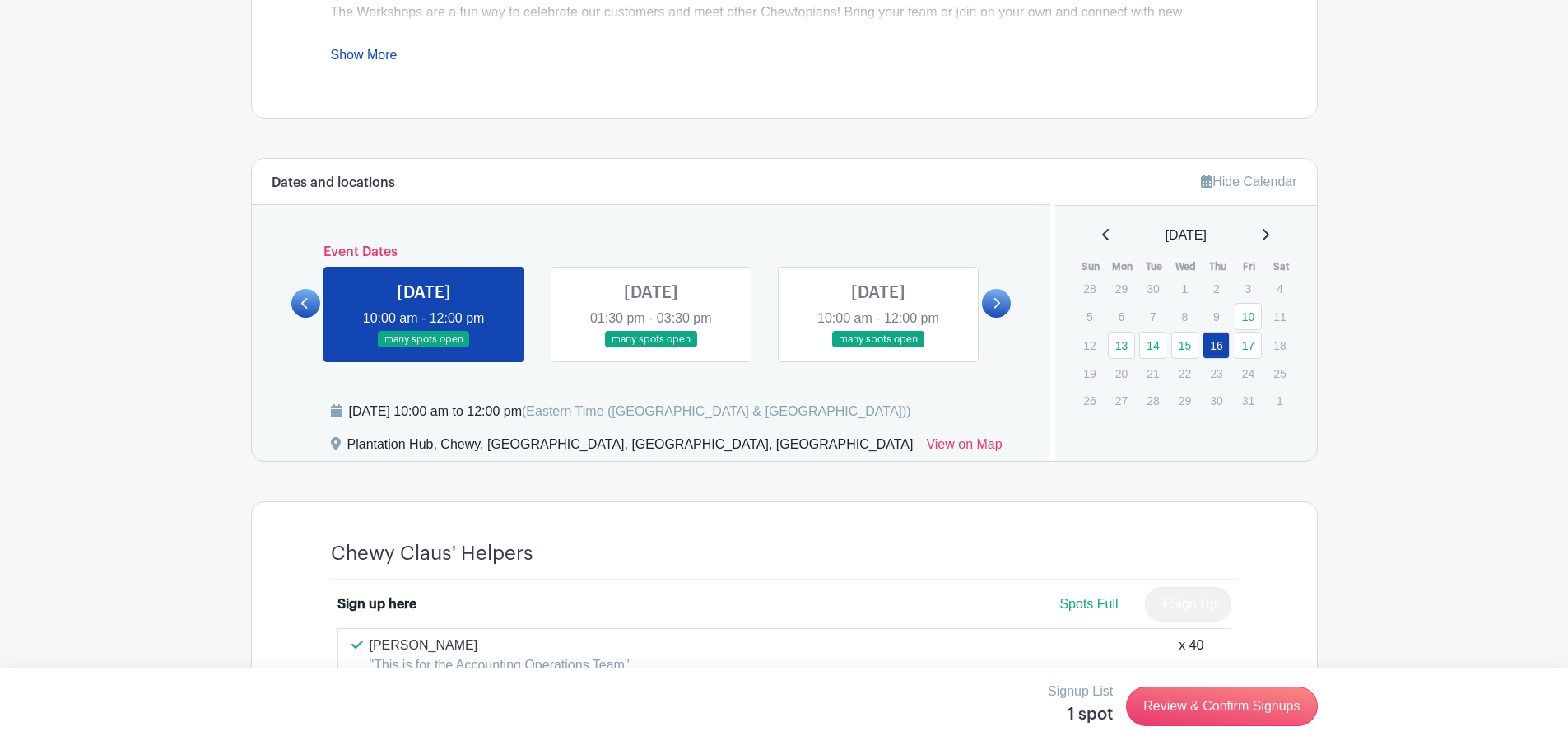
click at [651, 348] on link at bounding box center [651, 348] width 0 height 0
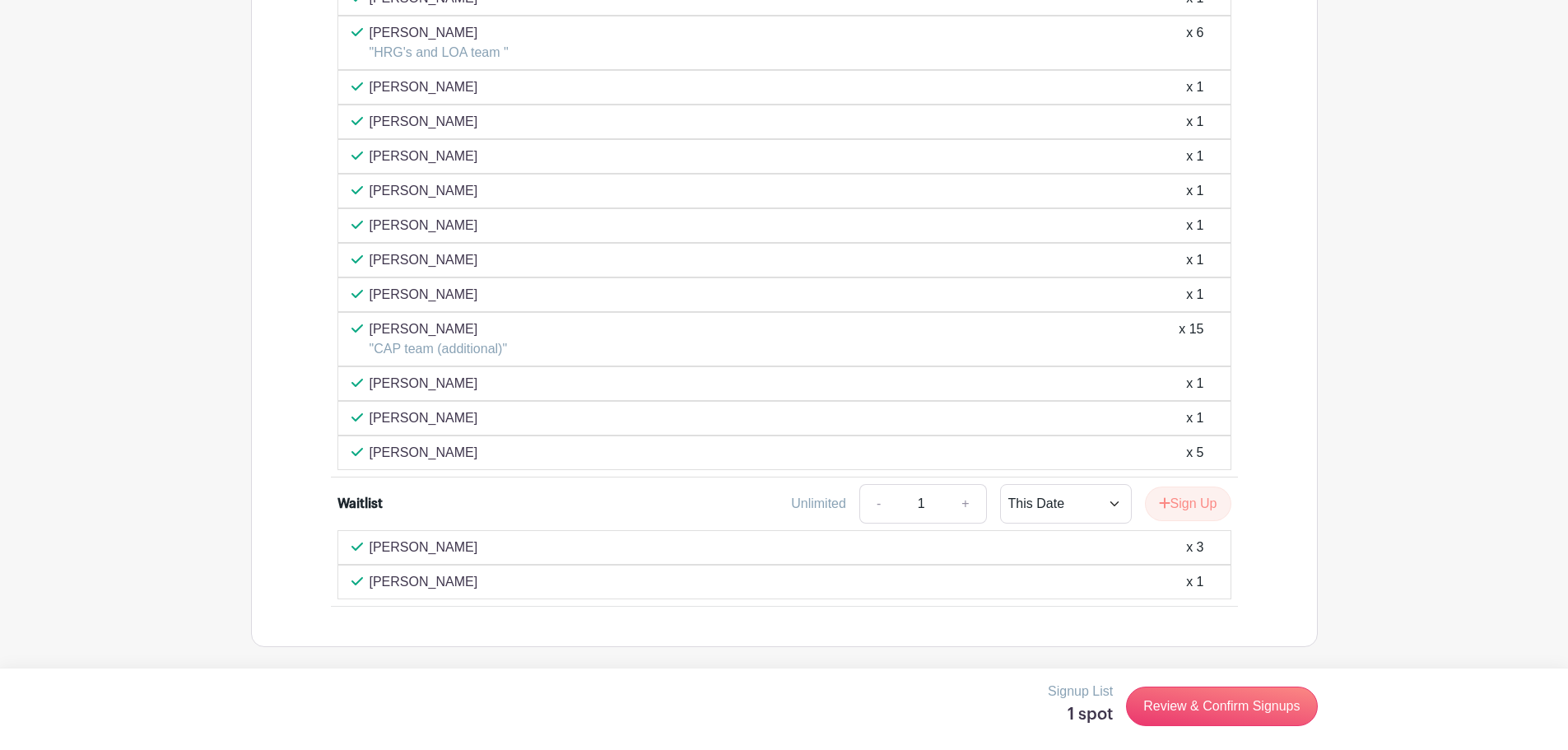
scroll to position [1247, 0]
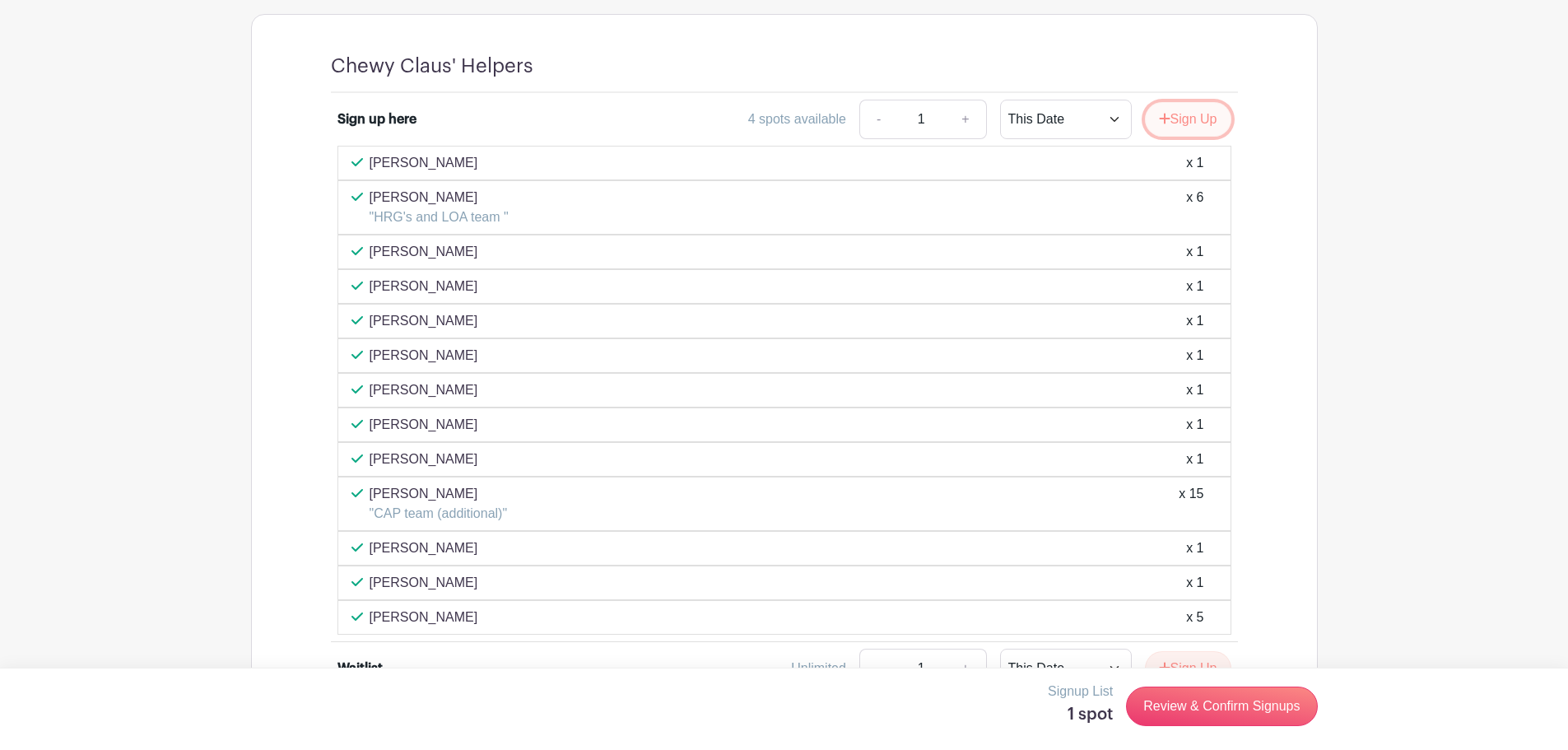
click at [1182, 116] on button "Sign Up" at bounding box center [1188, 119] width 86 height 35
drag, startPoint x: 1223, startPoint y: 684, endPoint x: 1501, endPoint y: 136, distance: 614.5
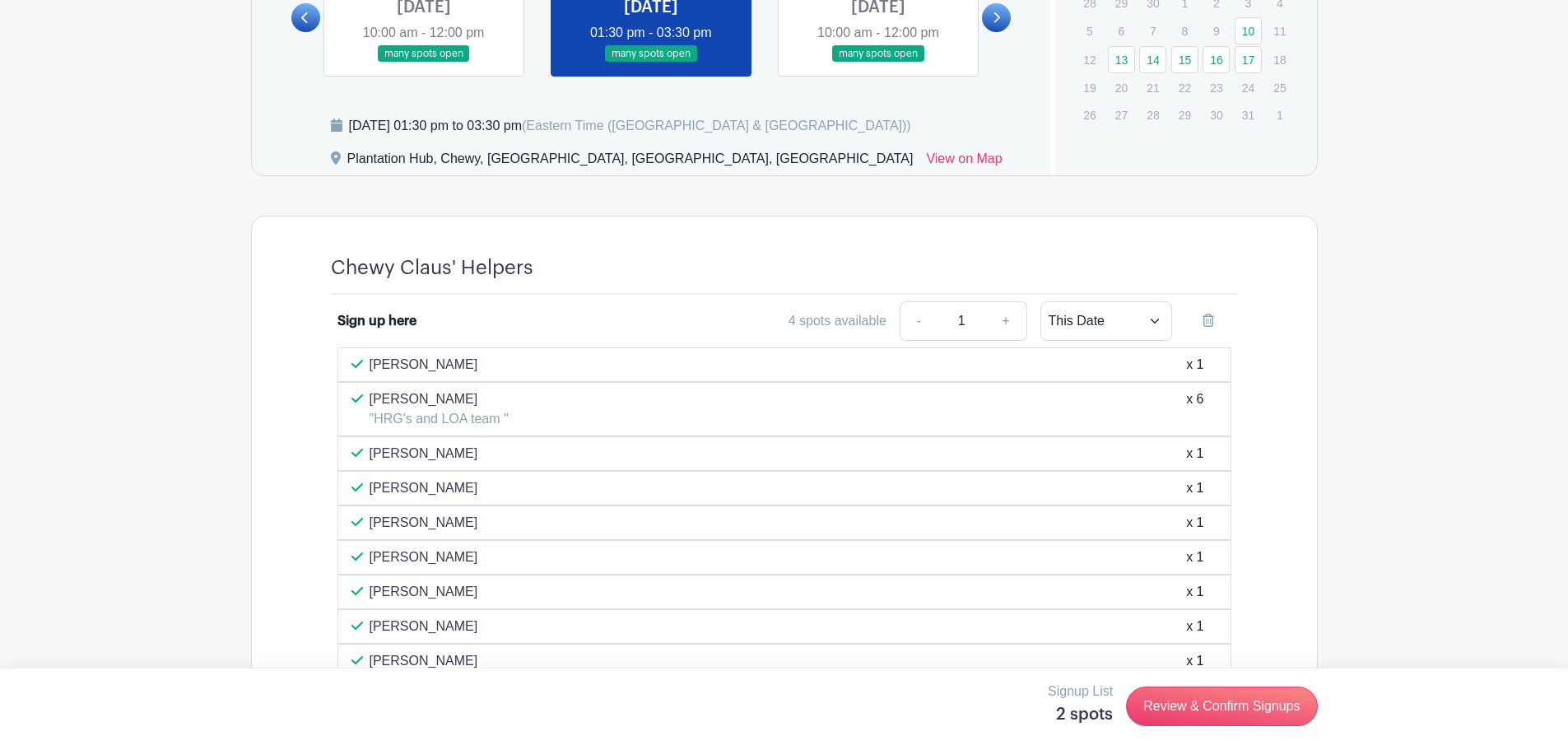
scroll to position [1165, 0]
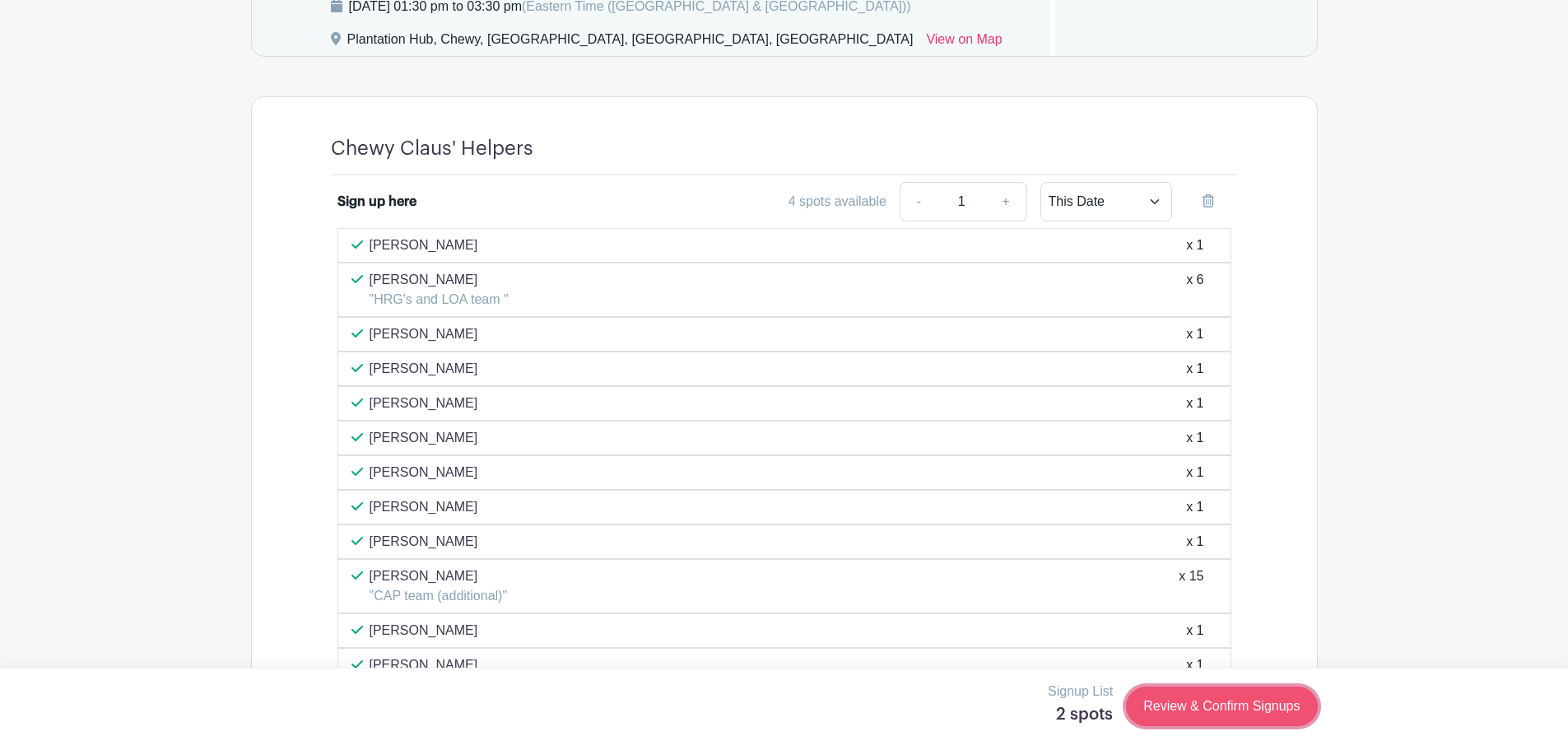
click at [1211, 707] on link "Review & Confirm Signups" at bounding box center [1221, 706] width 191 height 40
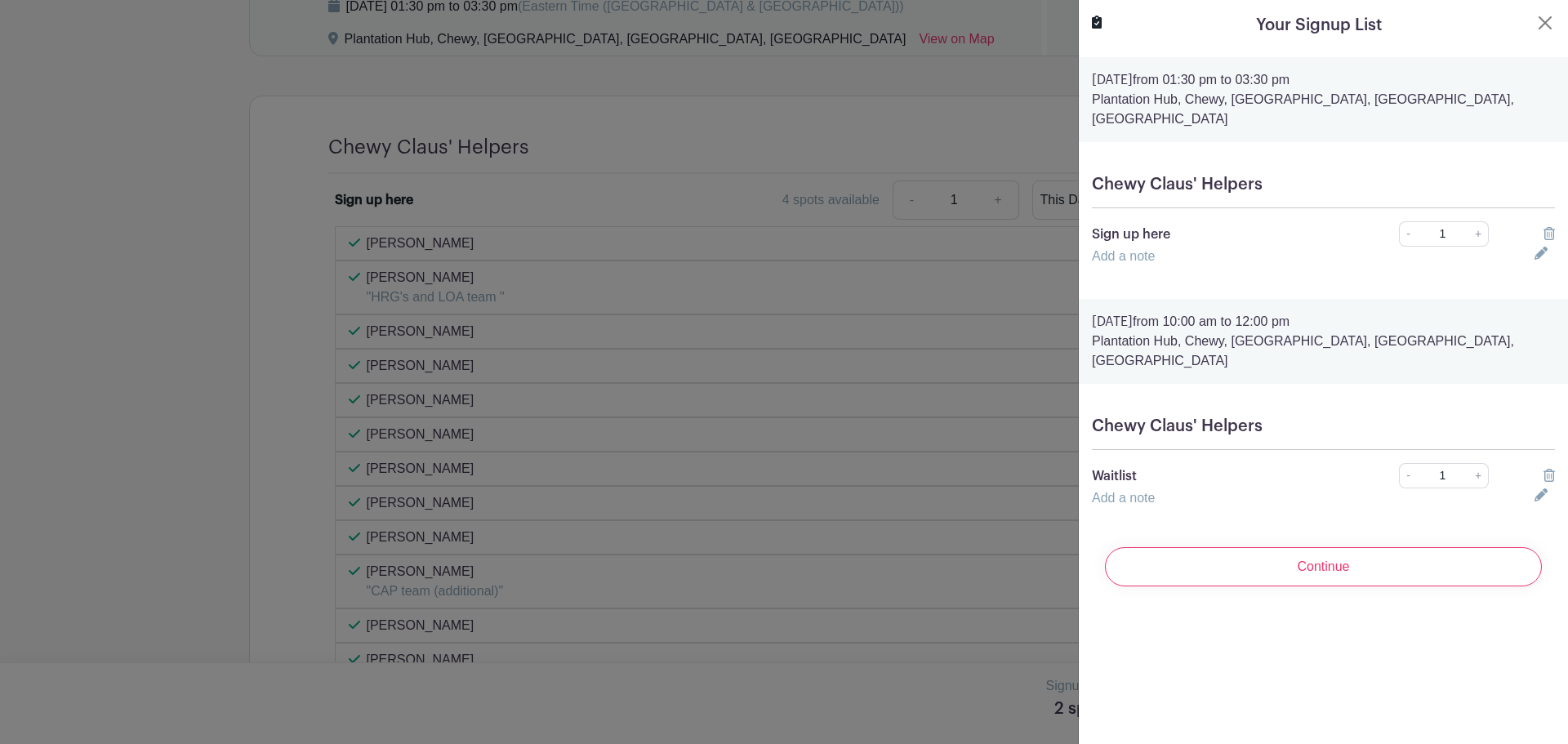
click at [1544, 468] on icon at bounding box center [1550, 475] width 12 height 13
click at [1544, 227] on icon at bounding box center [1550, 234] width 12 height 13
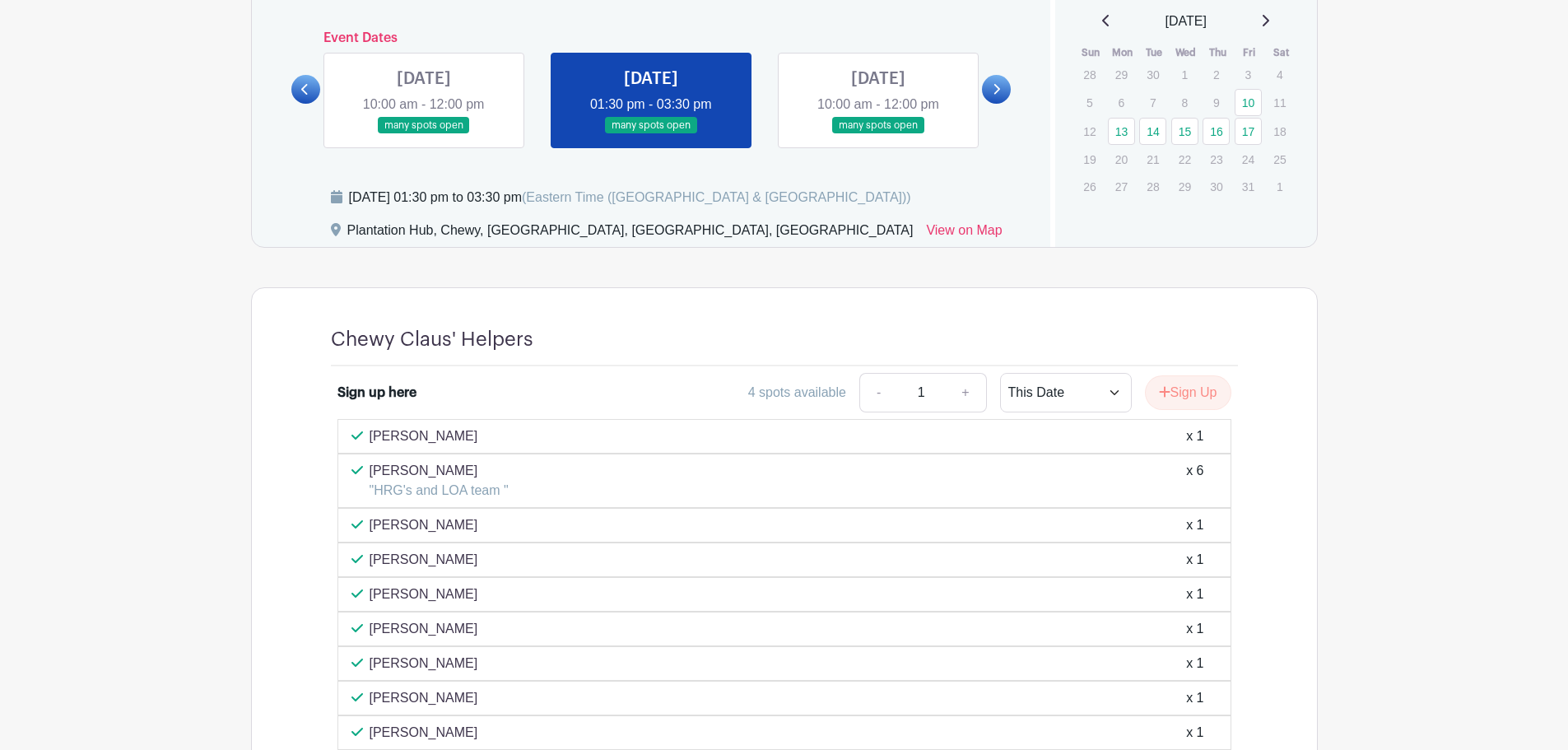
scroll to position [753, 0]
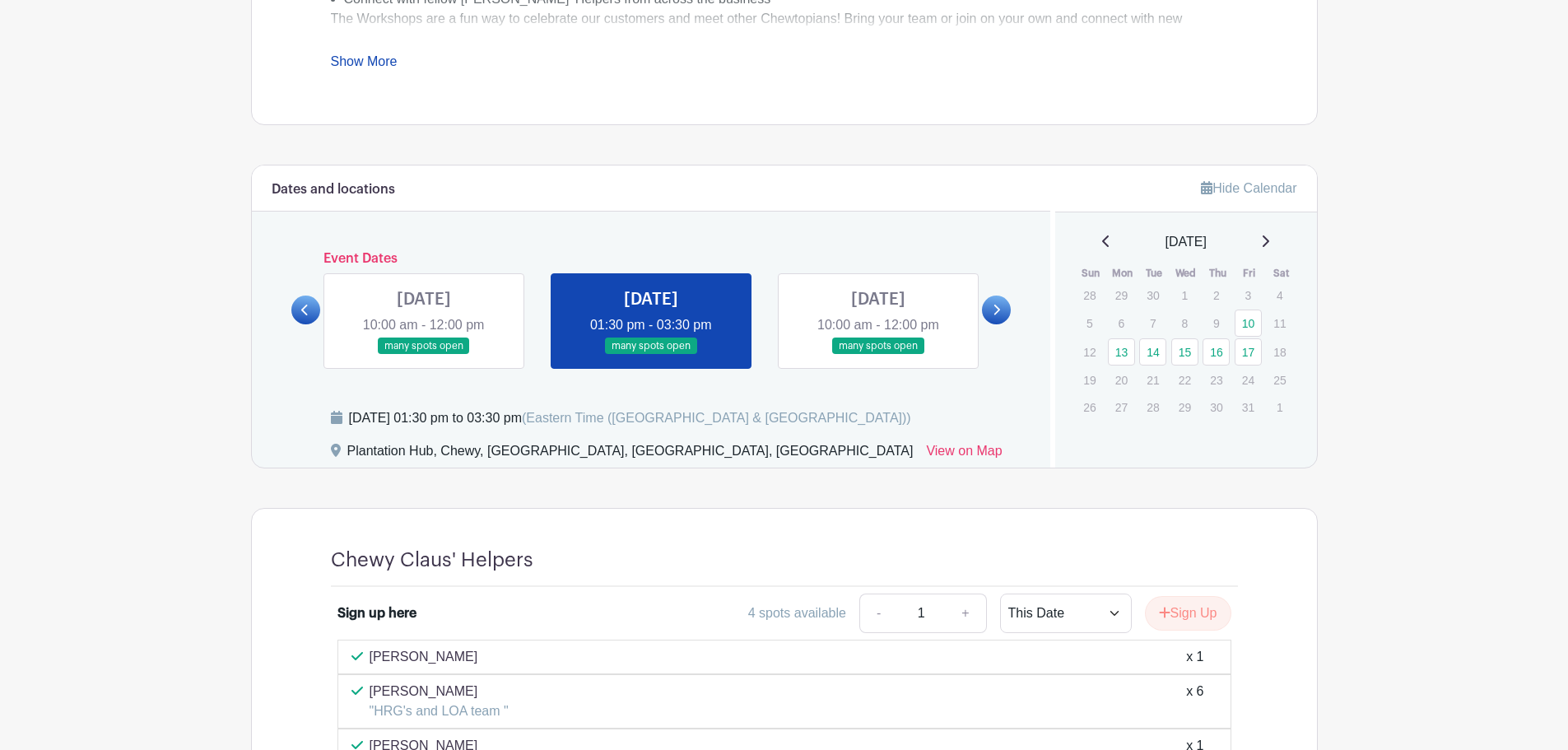
click at [424, 355] on link at bounding box center [424, 355] width 0 height 0
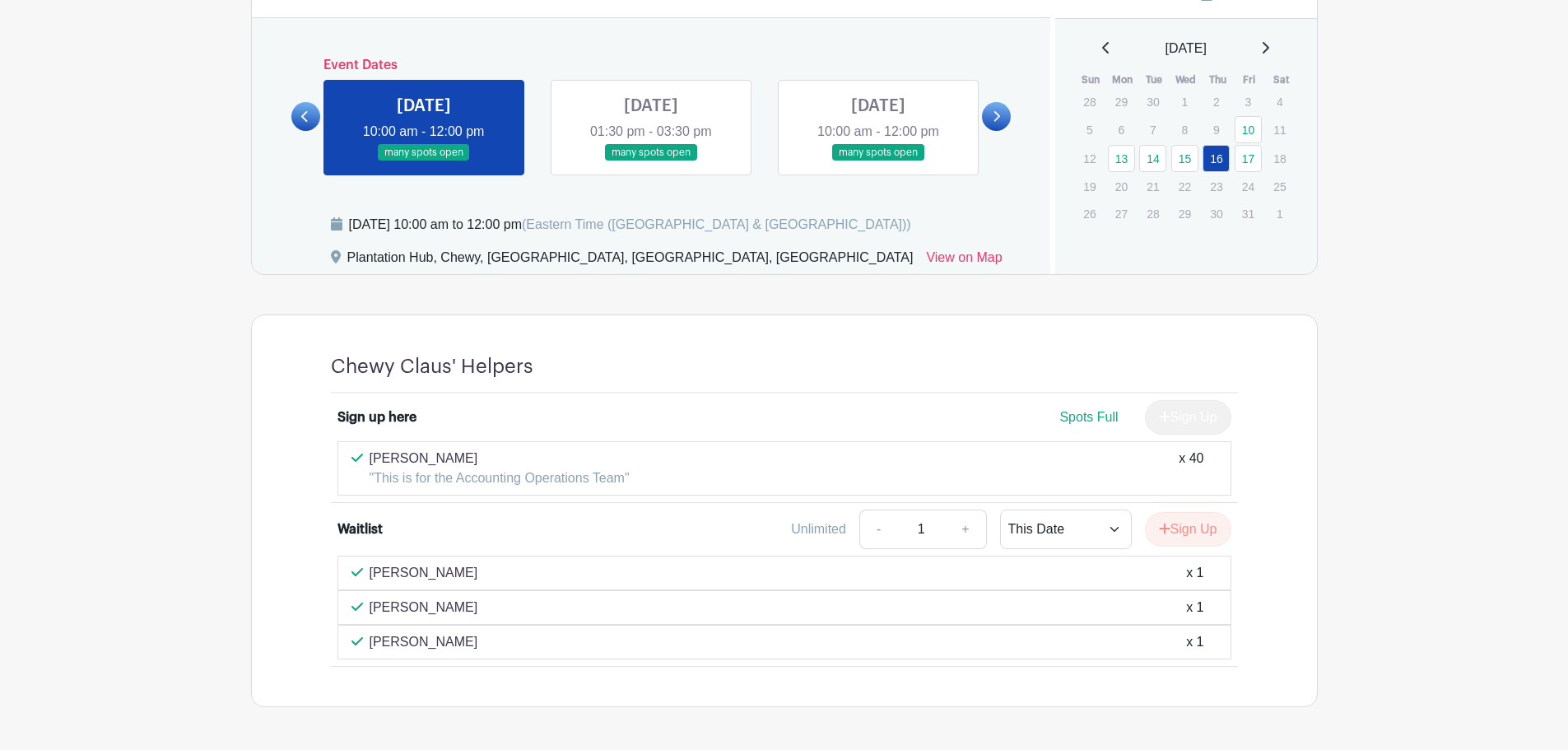
scroll to position [918, 0]
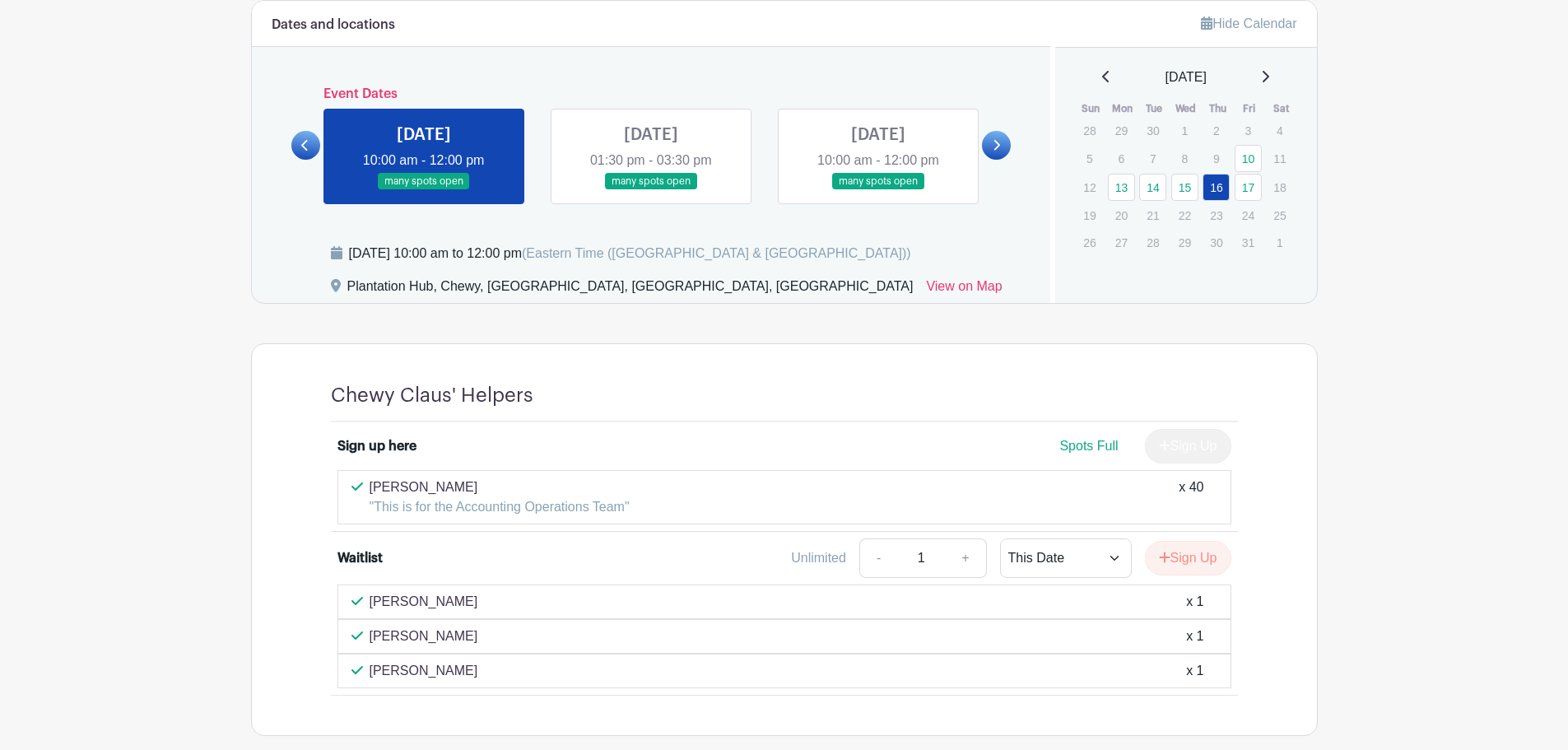
click at [651, 190] on link at bounding box center [651, 190] width 0 height 0
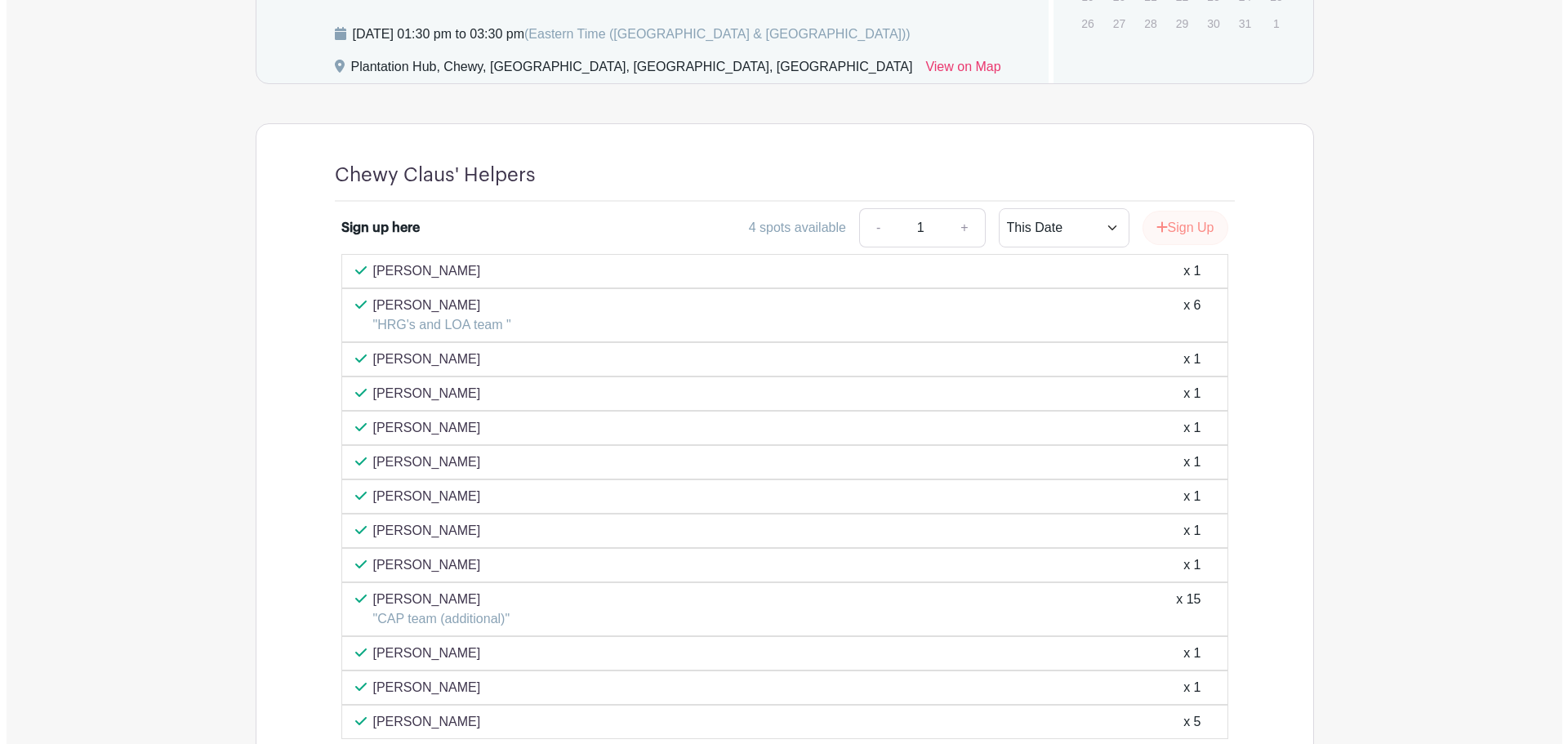
scroll to position [1156, 0]
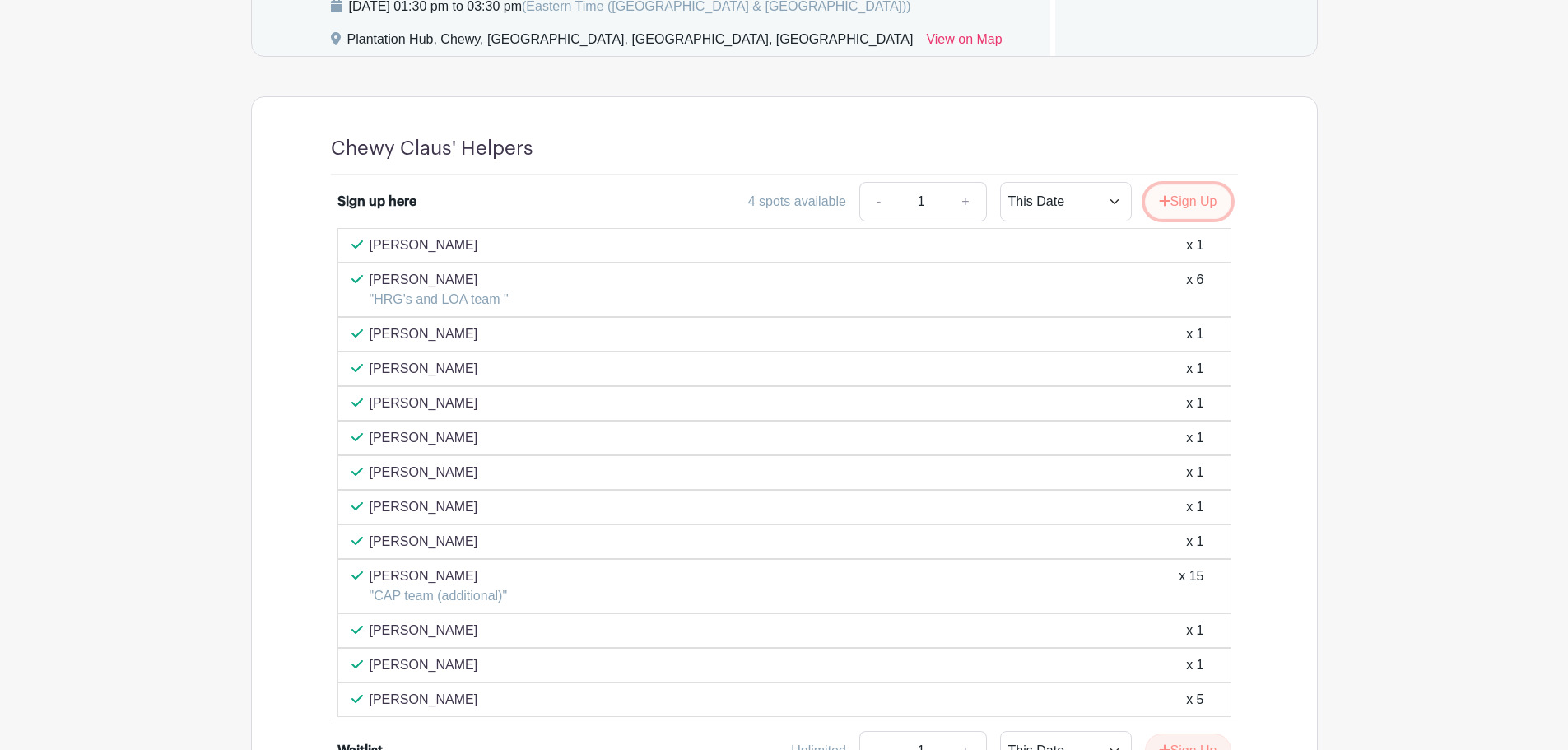
click at [1183, 207] on button "Sign Up" at bounding box center [1188, 202] width 86 height 35
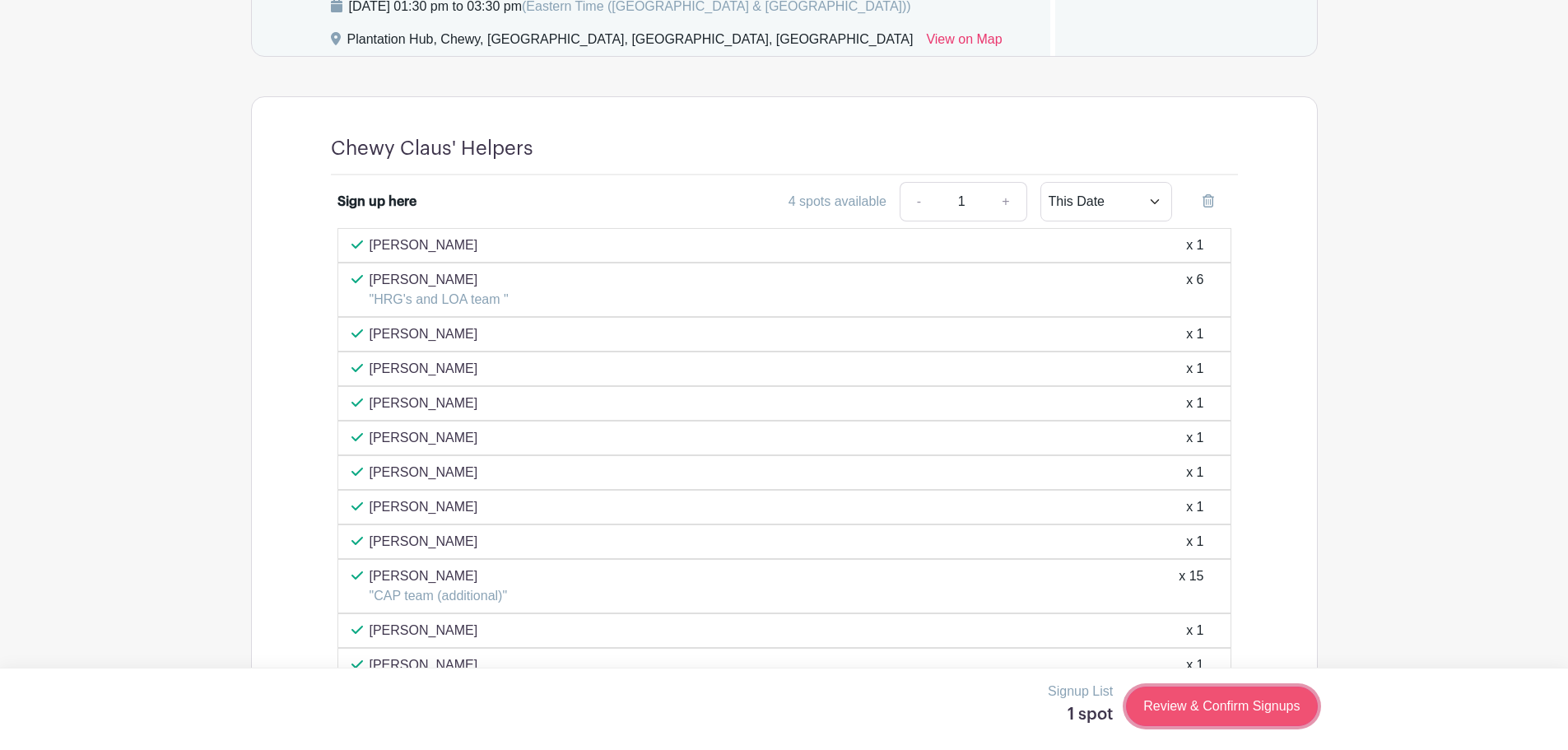
click at [1218, 709] on link "Review & Confirm Signups" at bounding box center [1221, 706] width 191 height 40
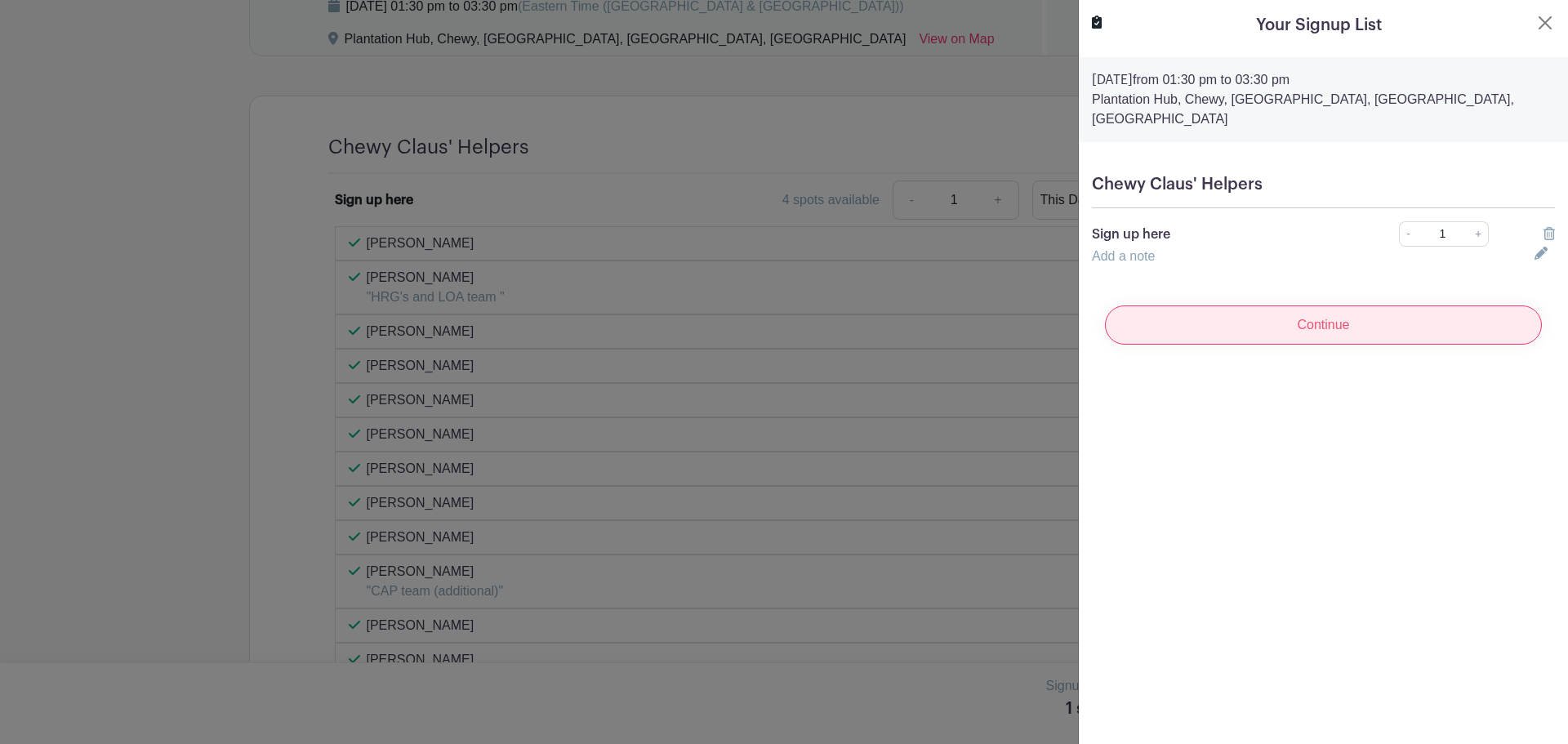
click at [1309, 309] on input "Continue" at bounding box center [1323, 325] width 437 height 40
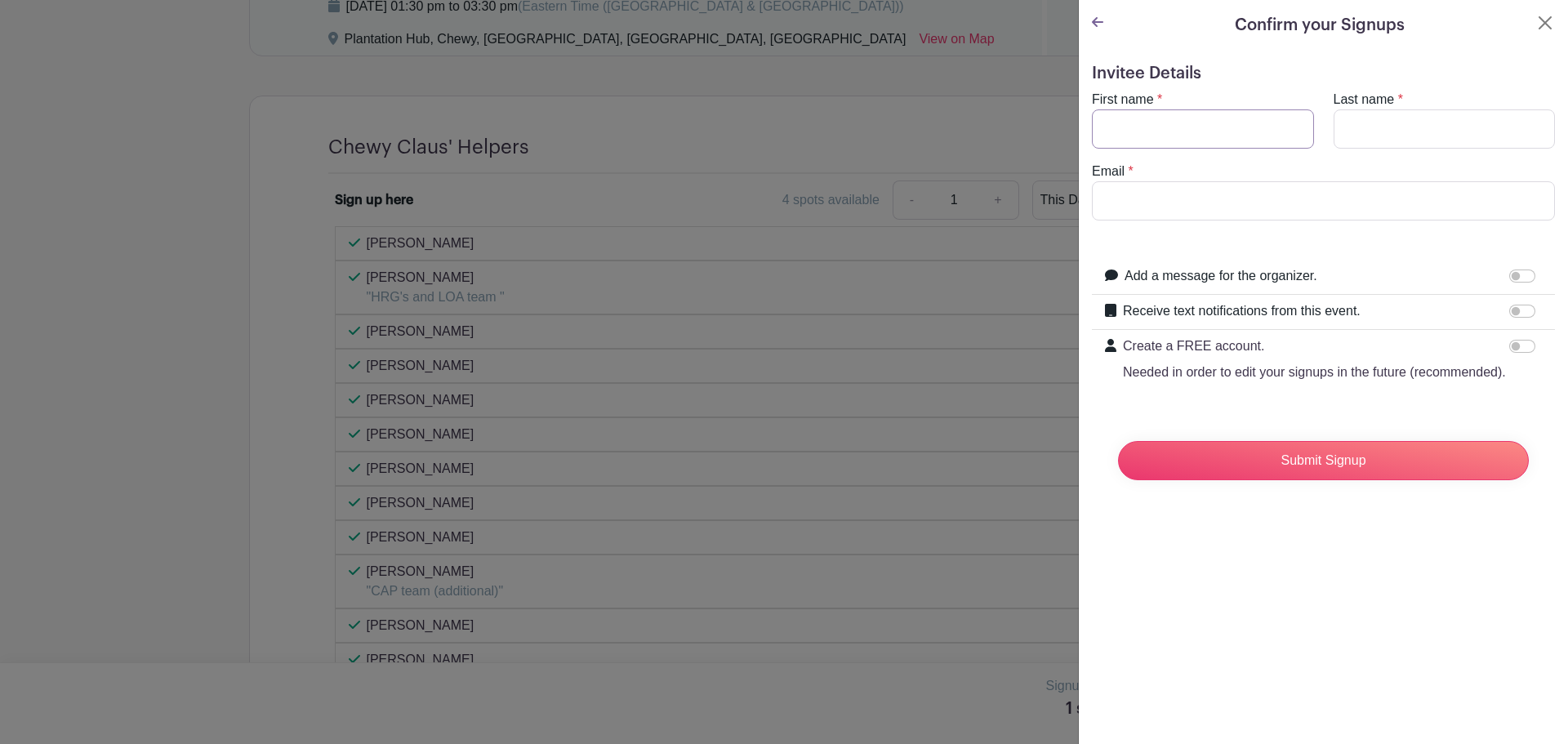
click at [1191, 127] on input "First name" at bounding box center [1203, 129] width 222 height 40
type input "[PERSON_NAME]"
type input "Porta"
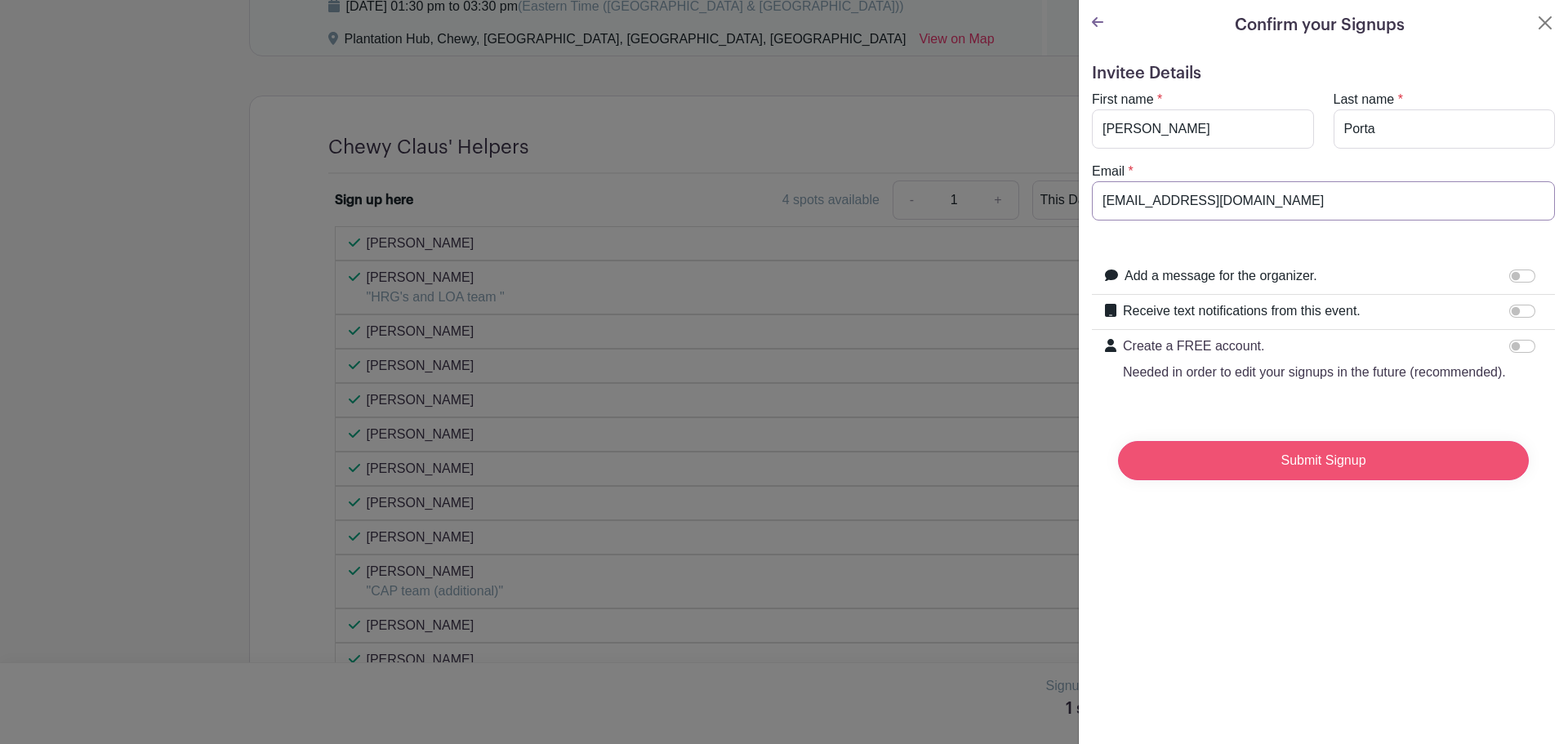
type input "[EMAIL_ADDRESS][DOMAIN_NAME]"
click at [1338, 480] on input "Submit Signup" at bounding box center [1323, 461] width 411 height 40
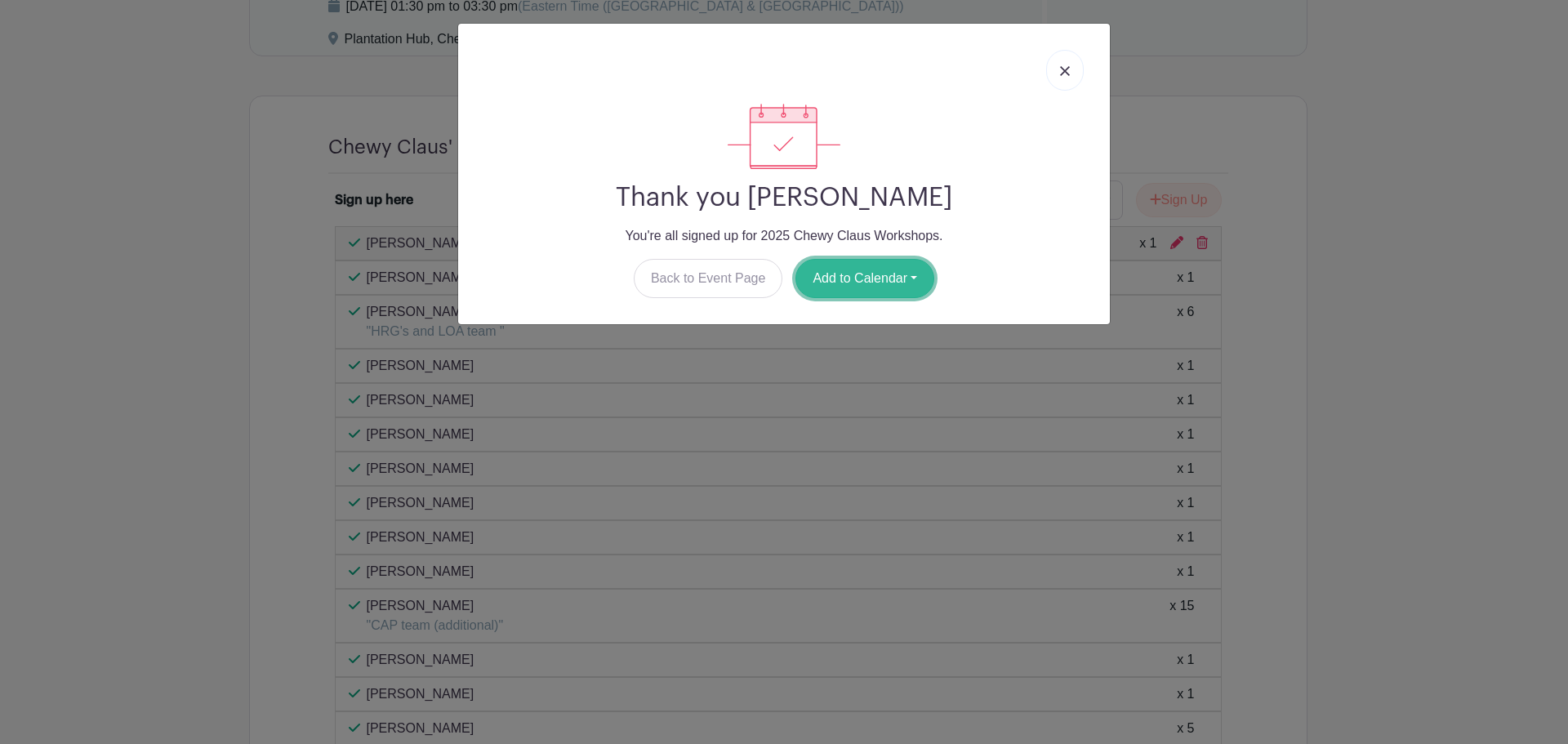
click at [886, 276] on button "Add to Calendar" at bounding box center [864, 279] width 139 height 40
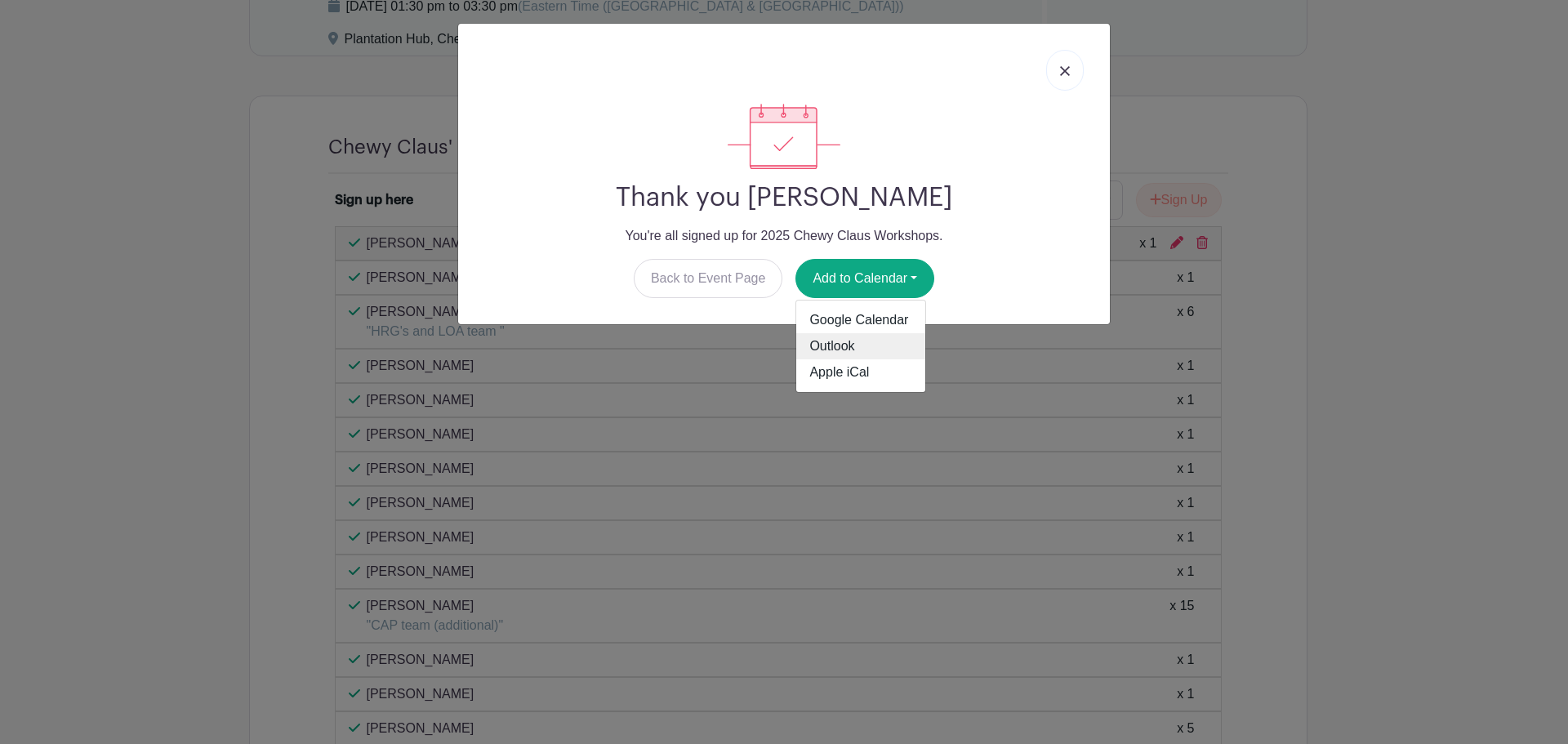
click at [874, 347] on link "Outlook" at bounding box center [861, 346] width 129 height 26
